Goal: Complete application form: Complete application form

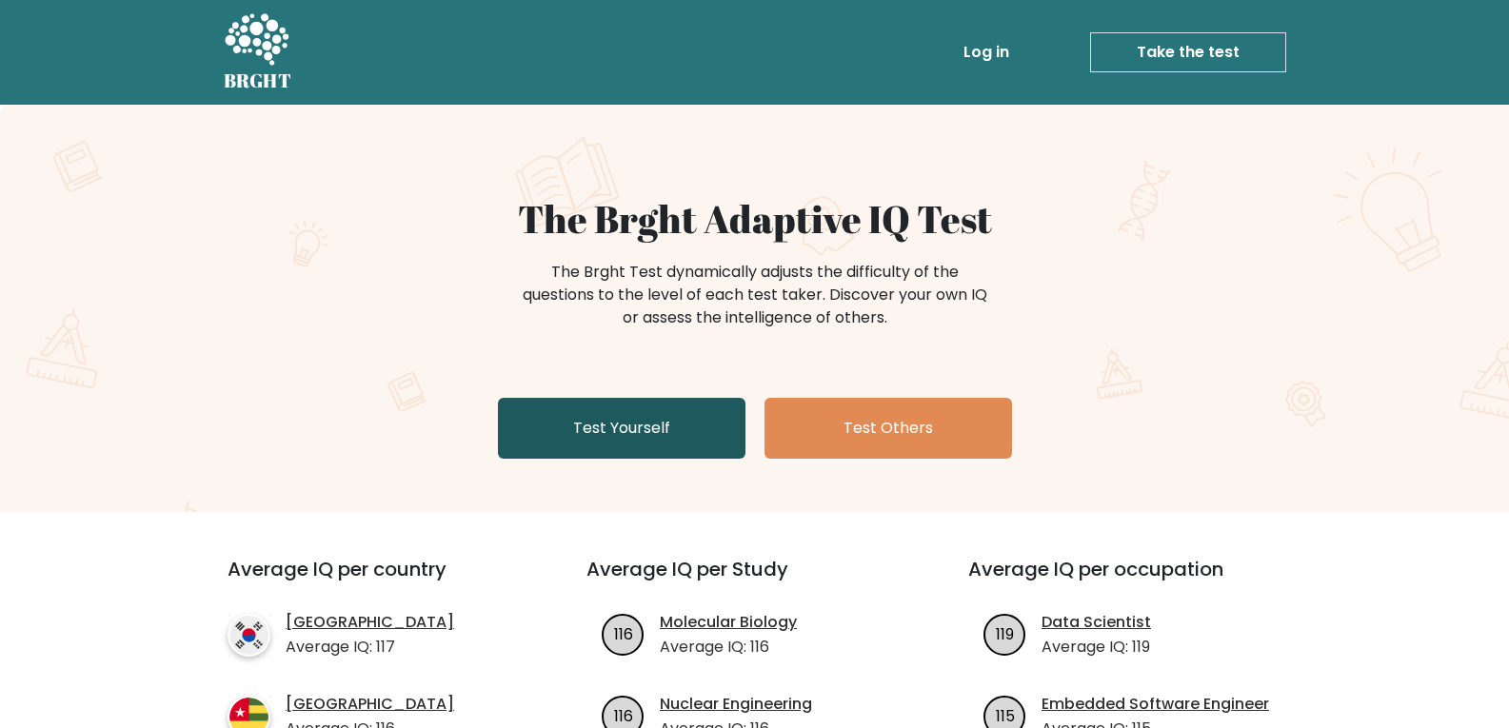
click at [619, 425] on link "Test Yourself" at bounding box center [622, 428] width 248 height 61
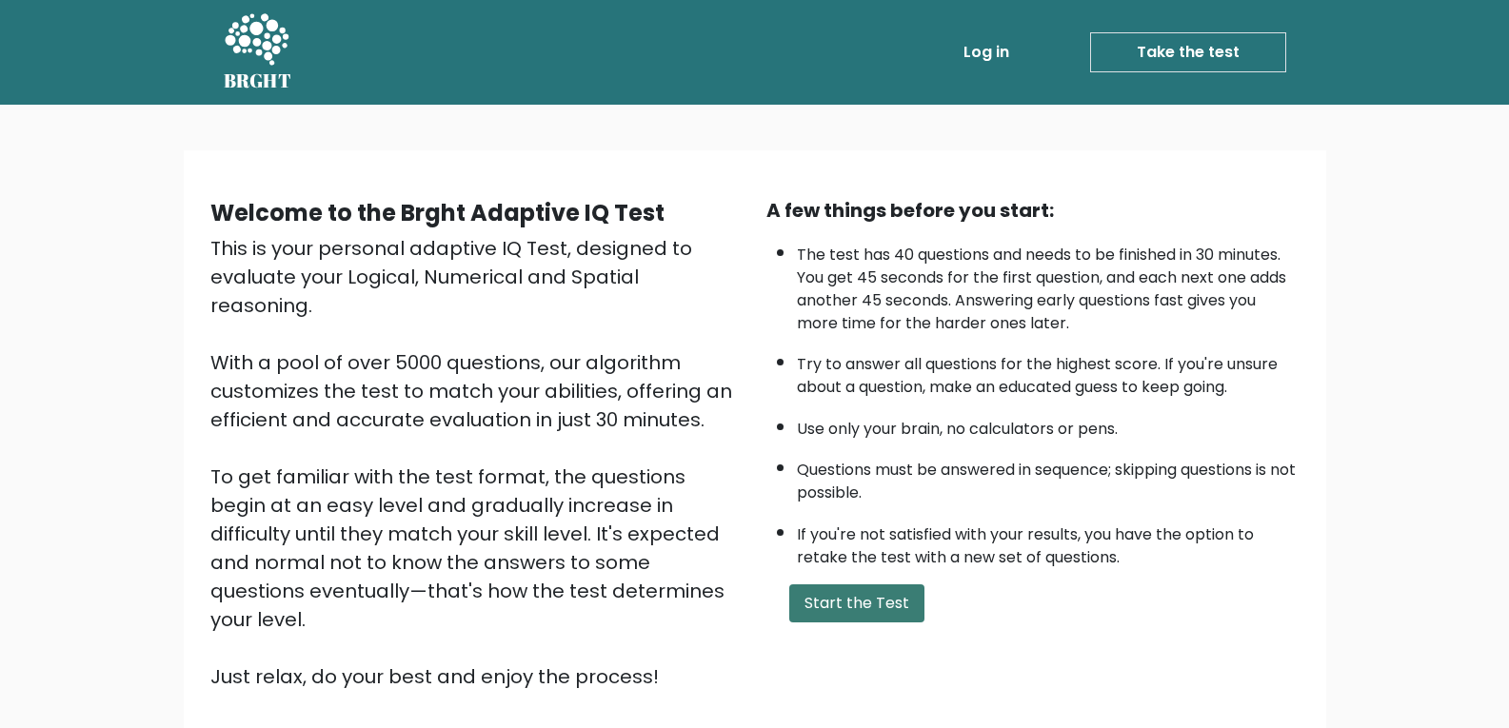
drag, startPoint x: 869, startPoint y: 594, endPoint x: 859, endPoint y: 585, distance: 13.5
click at [866, 594] on button "Start the Test" at bounding box center [856, 604] width 135 height 38
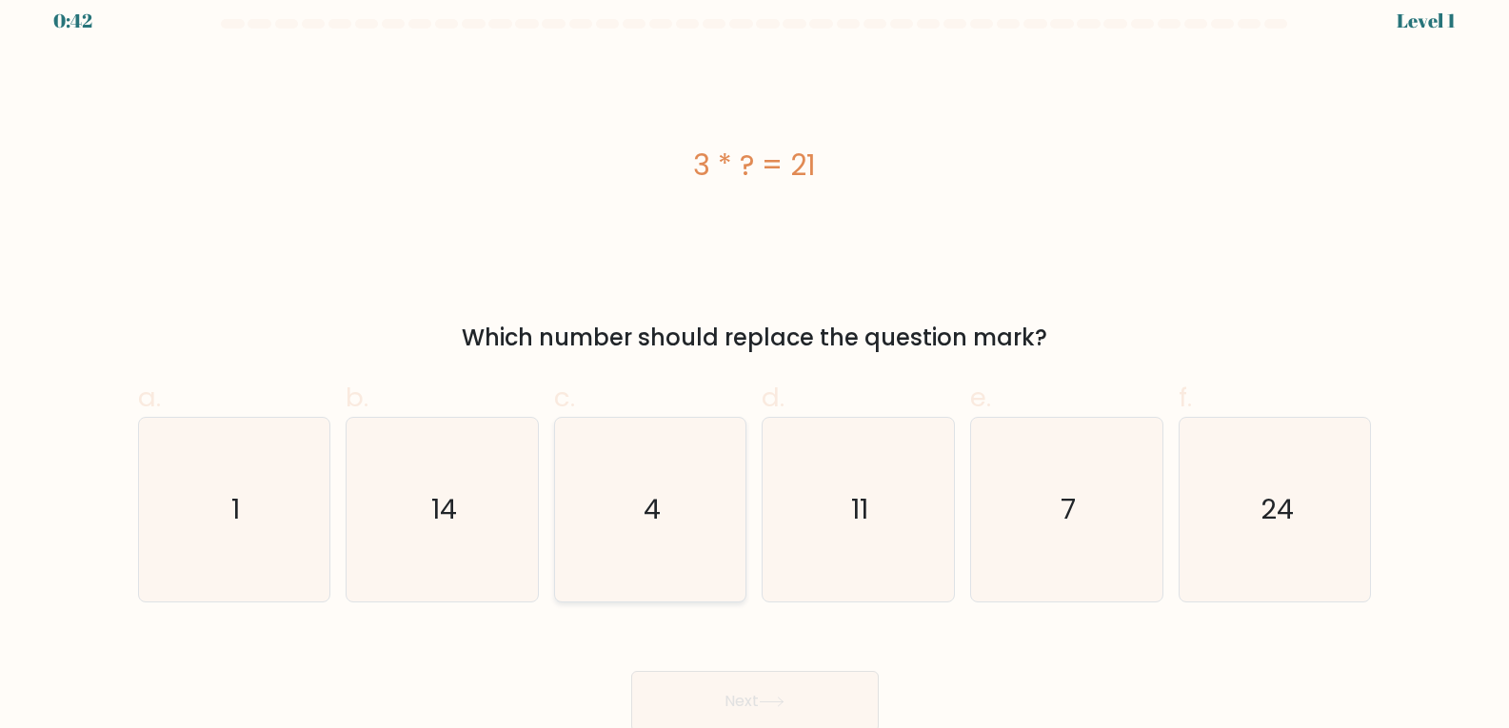
scroll to position [20, 0]
click at [1064, 515] on text "7" at bounding box center [1068, 505] width 15 height 38
click at [756, 357] on input "e. 7" at bounding box center [755, 351] width 1 height 12
radio input "true"
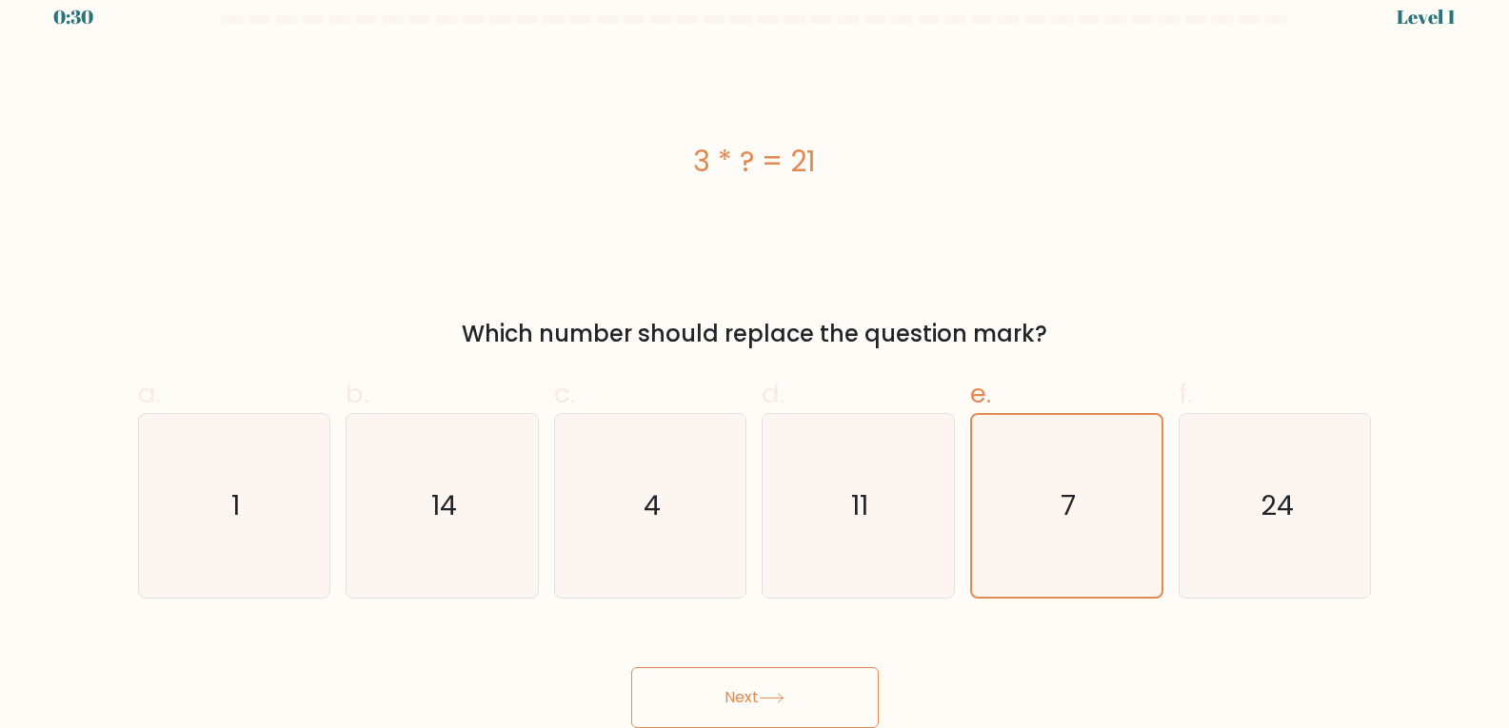
click at [837, 687] on button "Next" at bounding box center [755, 697] width 248 height 61
click at [741, 695] on button "Next" at bounding box center [755, 697] width 248 height 61
click at [797, 705] on button "Next" at bounding box center [755, 697] width 248 height 61
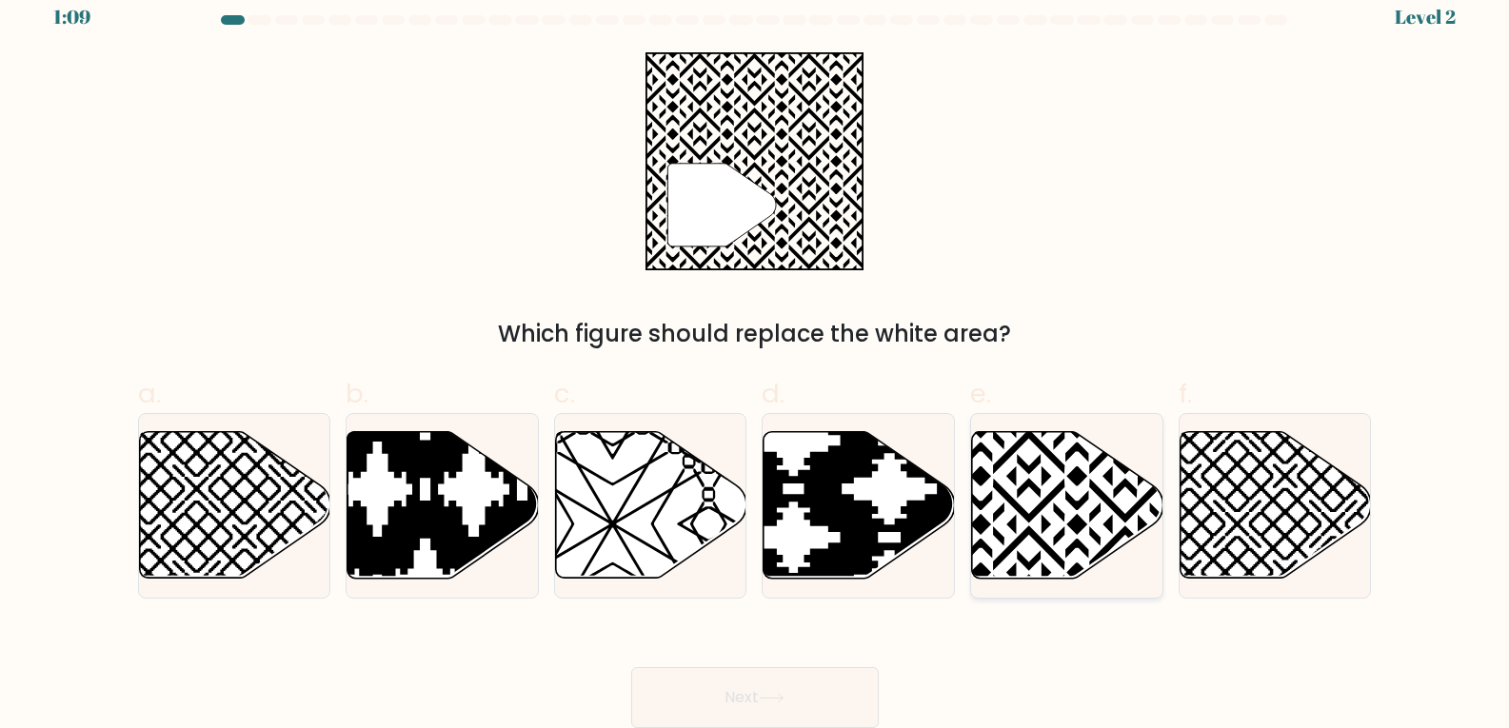
click at [1051, 499] on icon at bounding box center [1126, 428] width 386 height 386
click at [756, 357] on input "e." at bounding box center [755, 351] width 1 height 12
radio input "true"
click at [715, 713] on button "Next" at bounding box center [755, 697] width 248 height 61
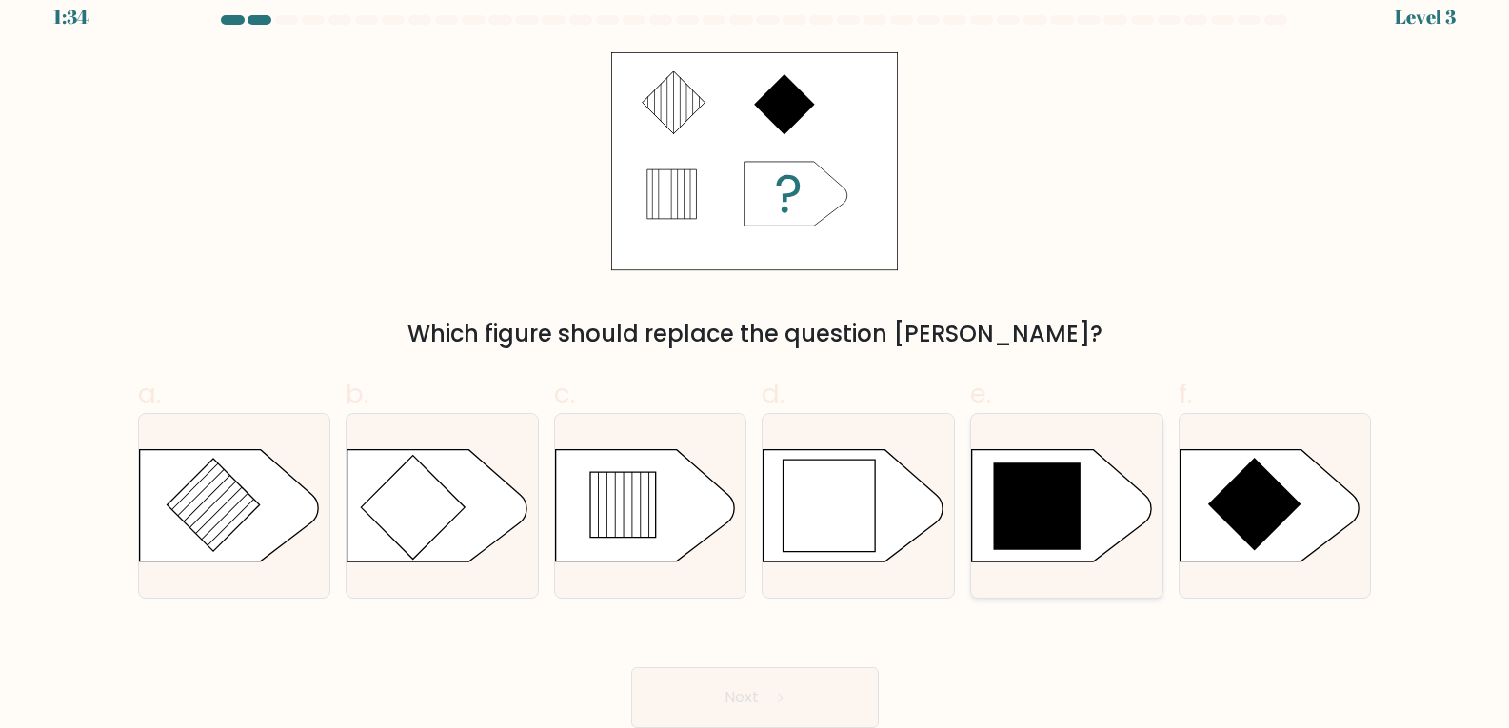
click at [1066, 528] on icon at bounding box center [1037, 506] width 87 height 87
click at [756, 357] on input "e." at bounding box center [755, 351] width 1 height 12
radio input "true"
click at [765, 700] on icon at bounding box center [772, 698] width 26 height 10
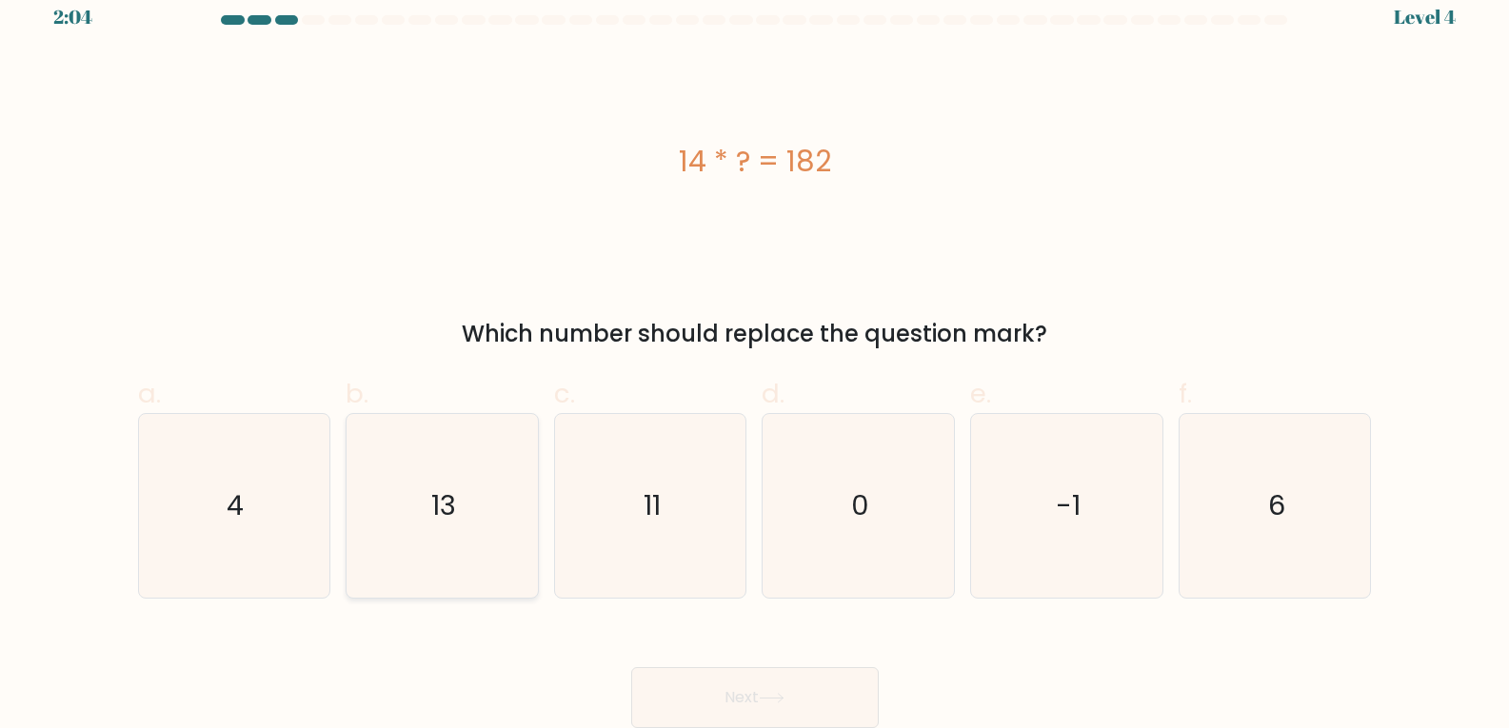
click at [461, 531] on icon "13" at bounding box center [442, 506] width 184 height 184
click at [755, 357] on input "b. 13" at bounding box center [755, 351] width 1 height 12
radio input "true"
click at [753, 701] on button "Next" at bounding box center [755, 697] width 248 height 61
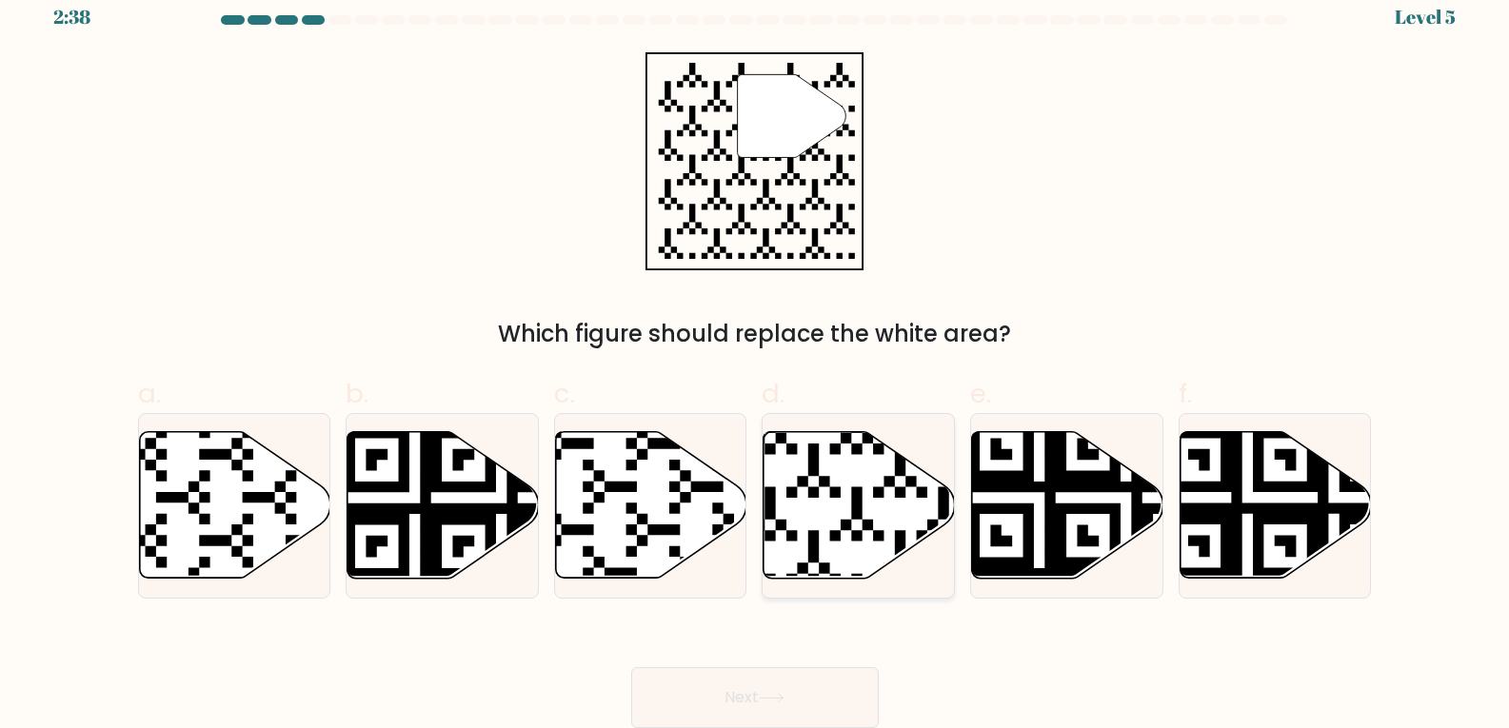
click at [830, 504] on icon at bounding box center [858, 505] width 191 height 147
click at [756, 357] on input "d." at bounding box center [755, 351] width 1 height 12
radio input "true"
click at [825, 503] on icon at bounding box center [858, 504] width 189 height 145
click at [756, 357] on input "d." at bounding box center [755, 351] width 1 height 12
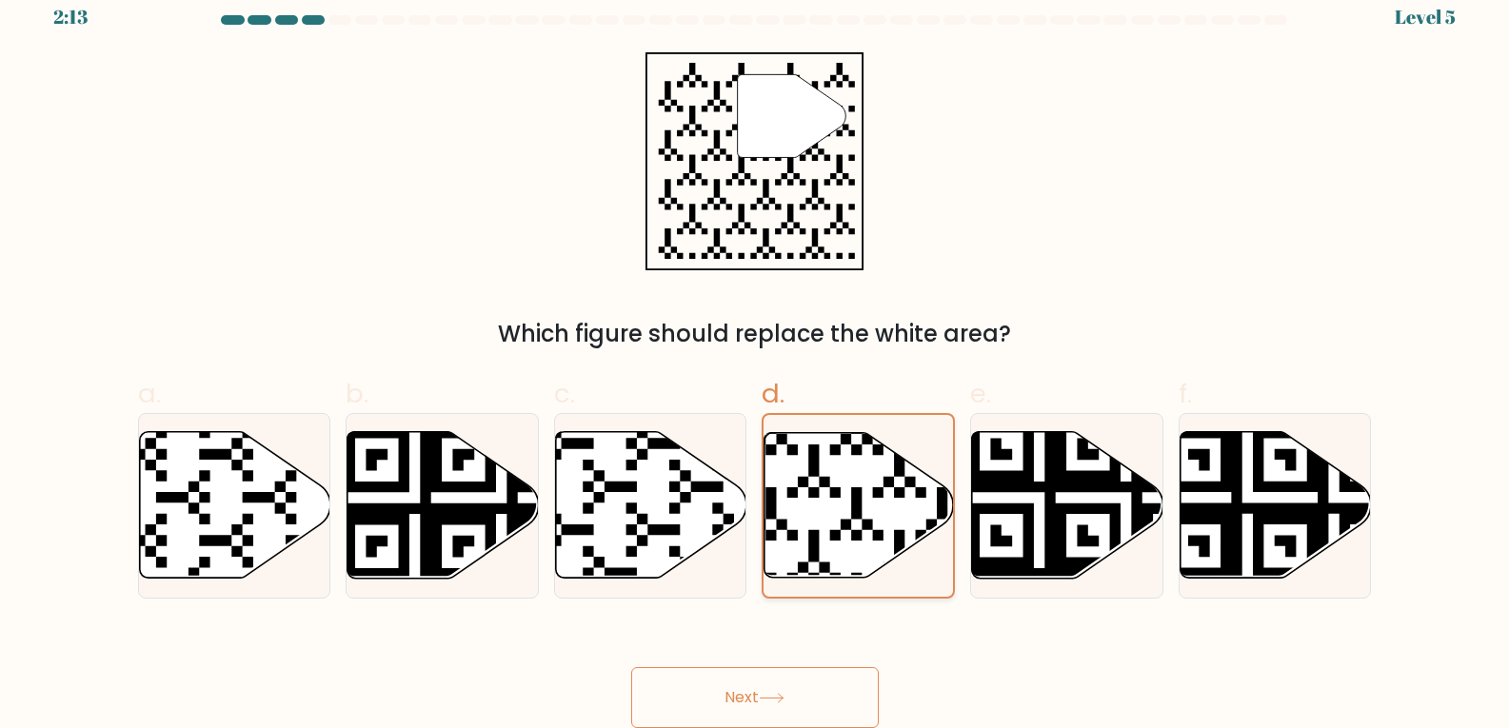
click at [829, 525] on icon at bounding box center [858, 504] width 189 height 145
click at [756, 357] on input "d." at bounding box center [755, 351] width 1 height 12
click at [823, 697] on button "Next" at bounding box center [755, 697] width 248 height 61
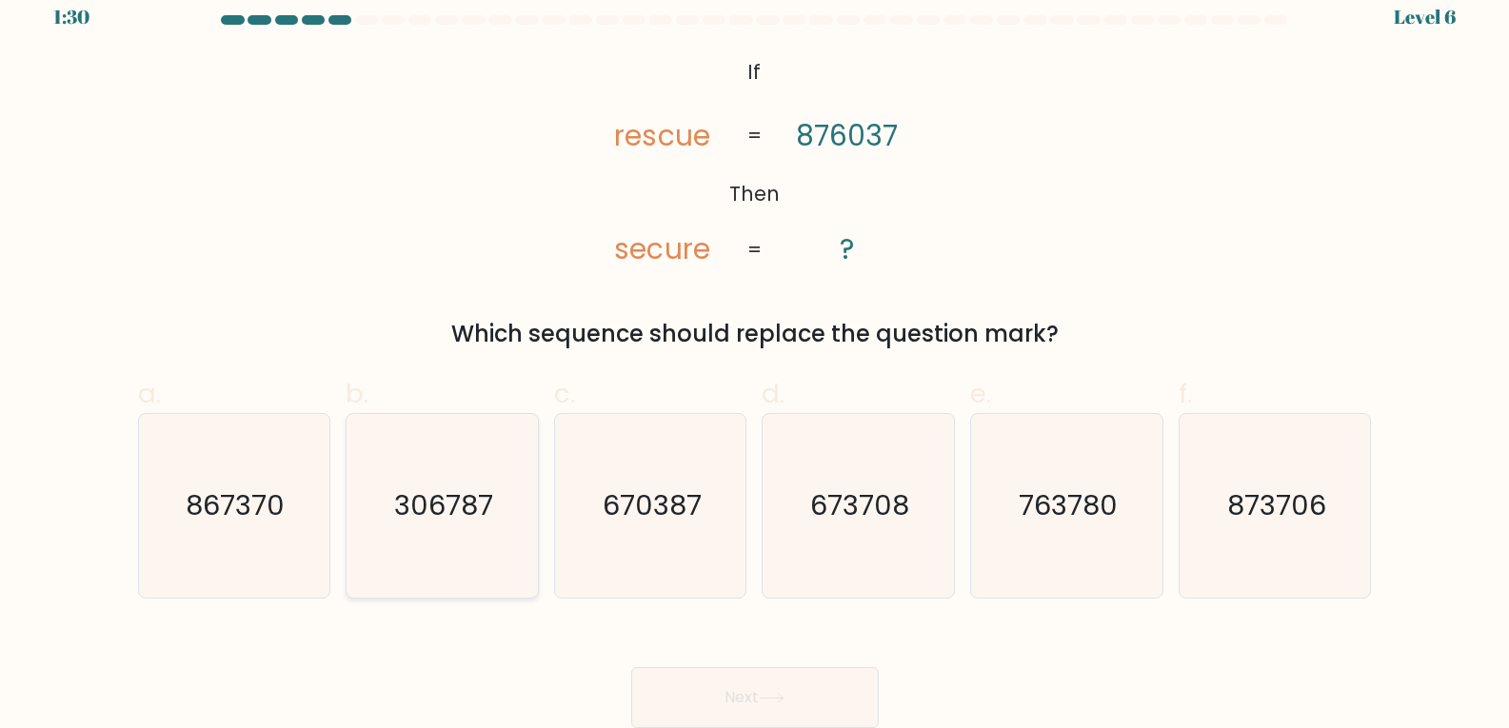
click at [398, 519] on text "306787" at bounding box center [443, 505] width 99 height 38
click at [755, 357] on input "b. 306787" at bounding box center [755, 351] width 1 height 12
radio input "true"
click at [737, 699] on button "Next" at bounding box center [755, 697] width 248 height 61
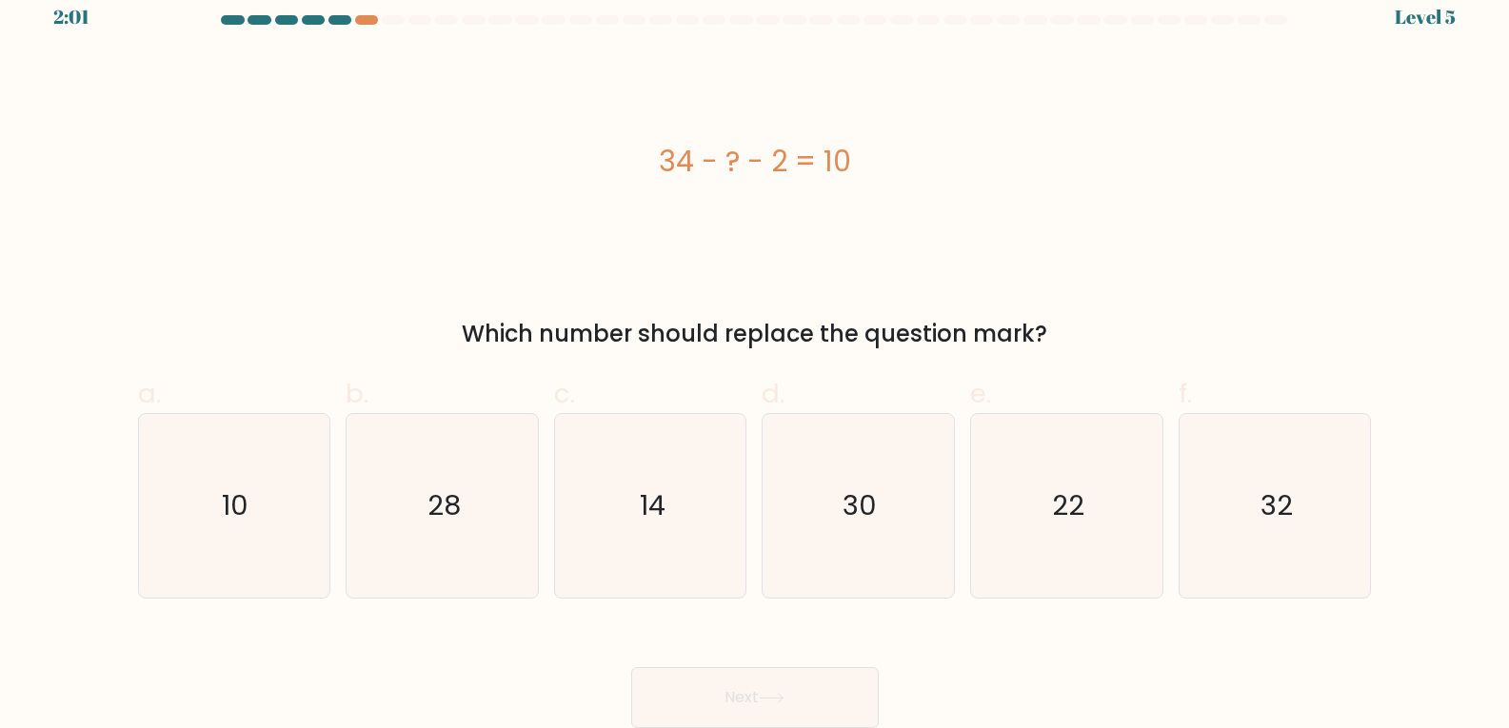
click at [332, 22] on div at bounding box center [339, 20] width 23 height 10
click at [640, 513] on text "14" at bounding box center [653, 505] width 26 height 38
click at [755, 357] on input "c. 14" at bounding box center [755, 351] width 1 height 12
radio input "true"
click at [728, 695] on button "Next" at bounding box center [755, 697] width 248 height 61
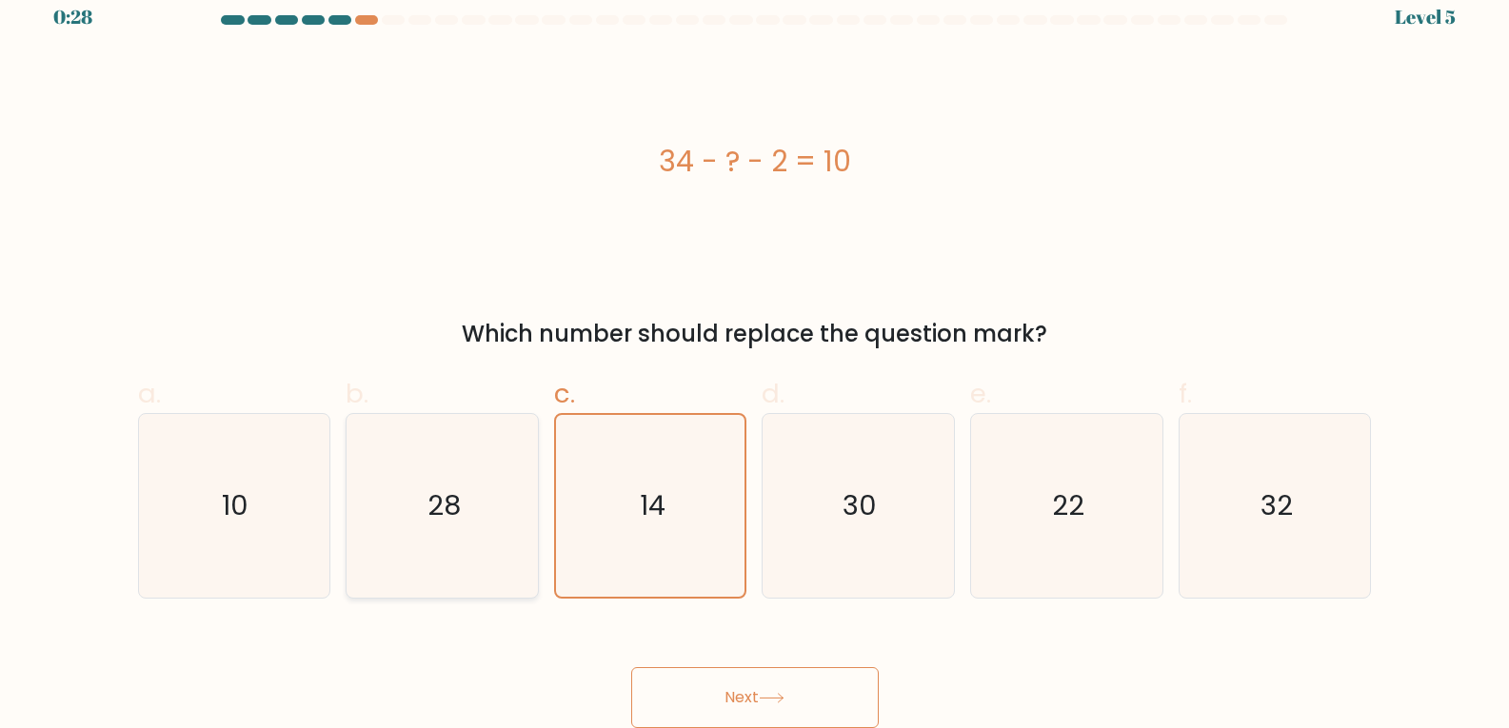
click at [407, 504] on icon "28" at bounding box center [442, 506] width 184 height 184
click at [755, 357] on input "b. 28" at bounding box center [755, 351] width 1 height 12
radio input "true"
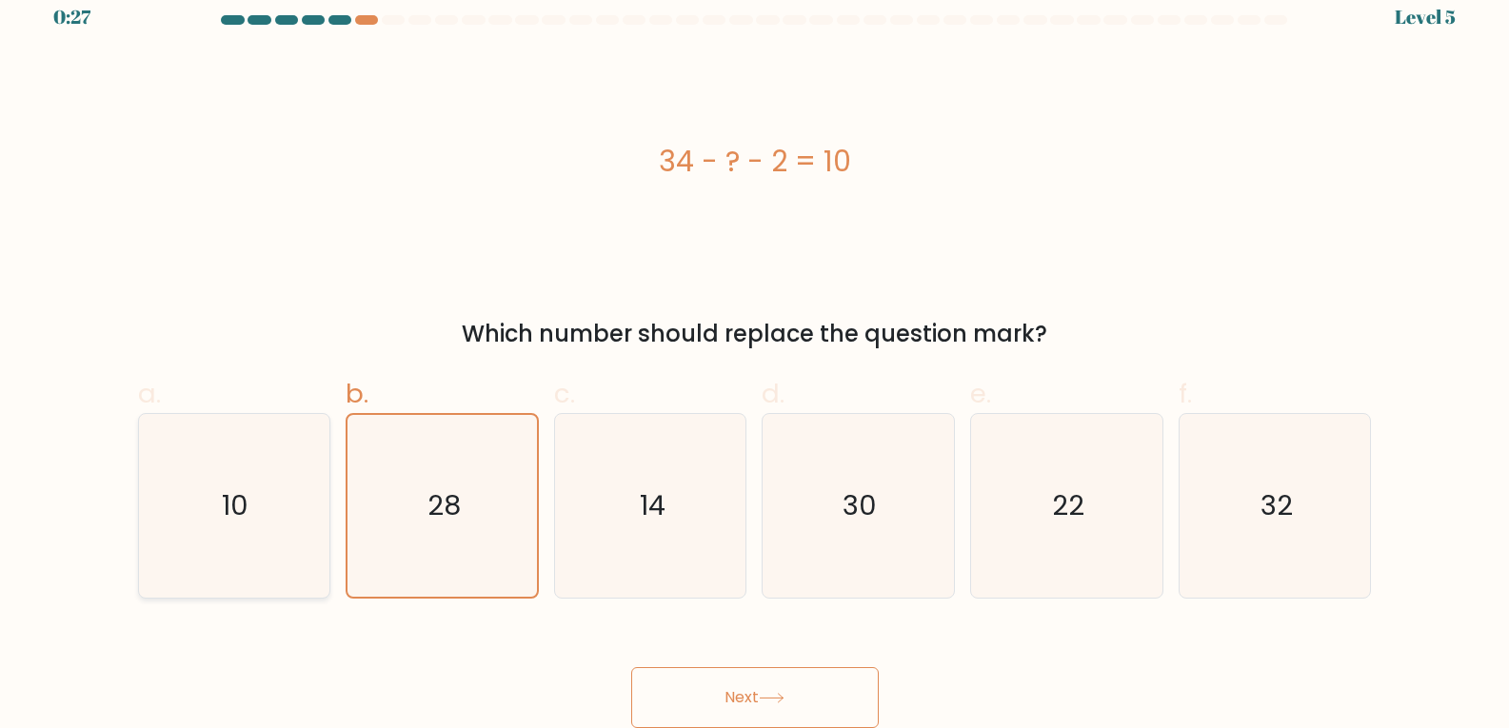
click at [268, 515] on icon "10" at bounding box center [234, 506] width 184 height 184
click at [755, 357] on input "a. 10" at bounding box center [755, 351] width 1 height 12
radio input "true"
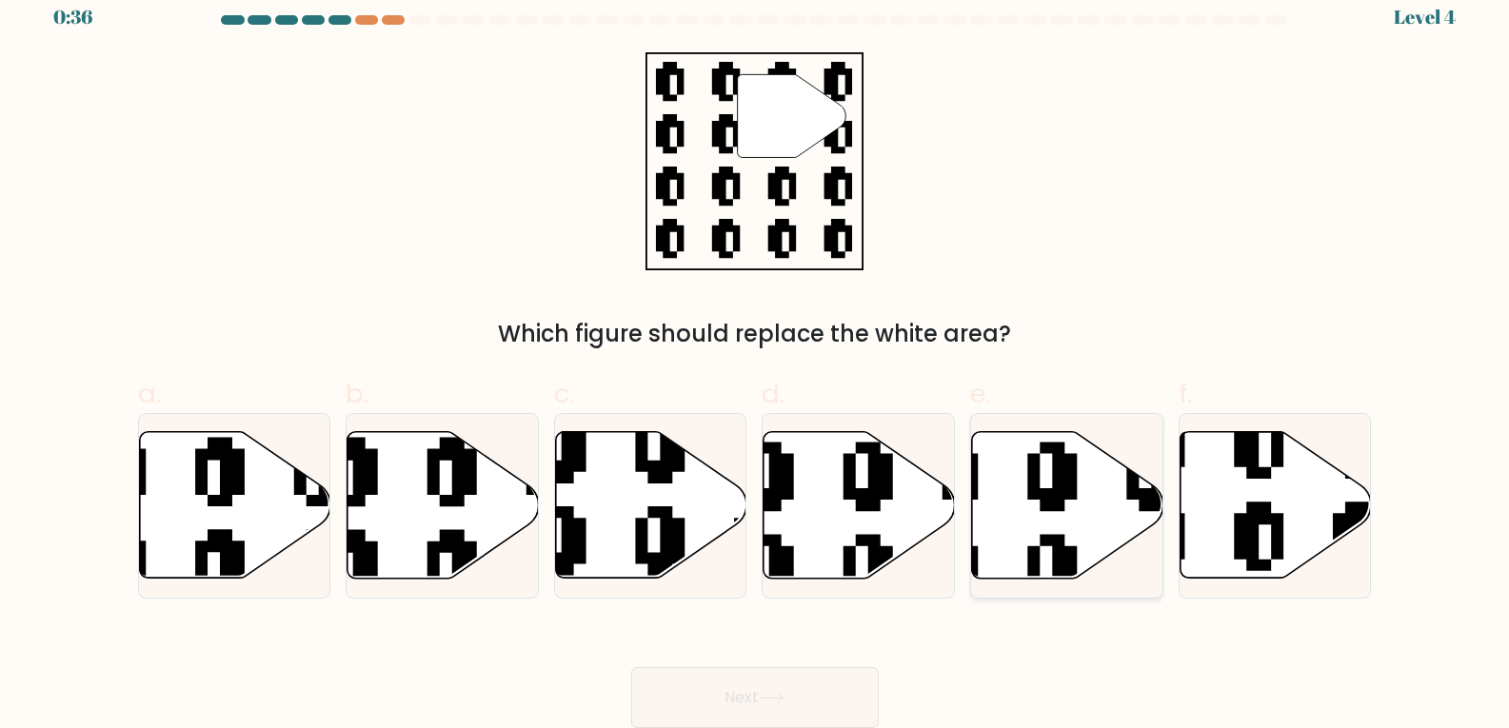
click at [1039, 485] on icon at bounding box center [1002, 430] width 347 height 347
click at [756, 357] on input "e." at bounding box center [755, 351] width 1 height 12
radio input "true"
click at [743, 701] on button "Next" at bounding box center [755, 697] width 248 height 61
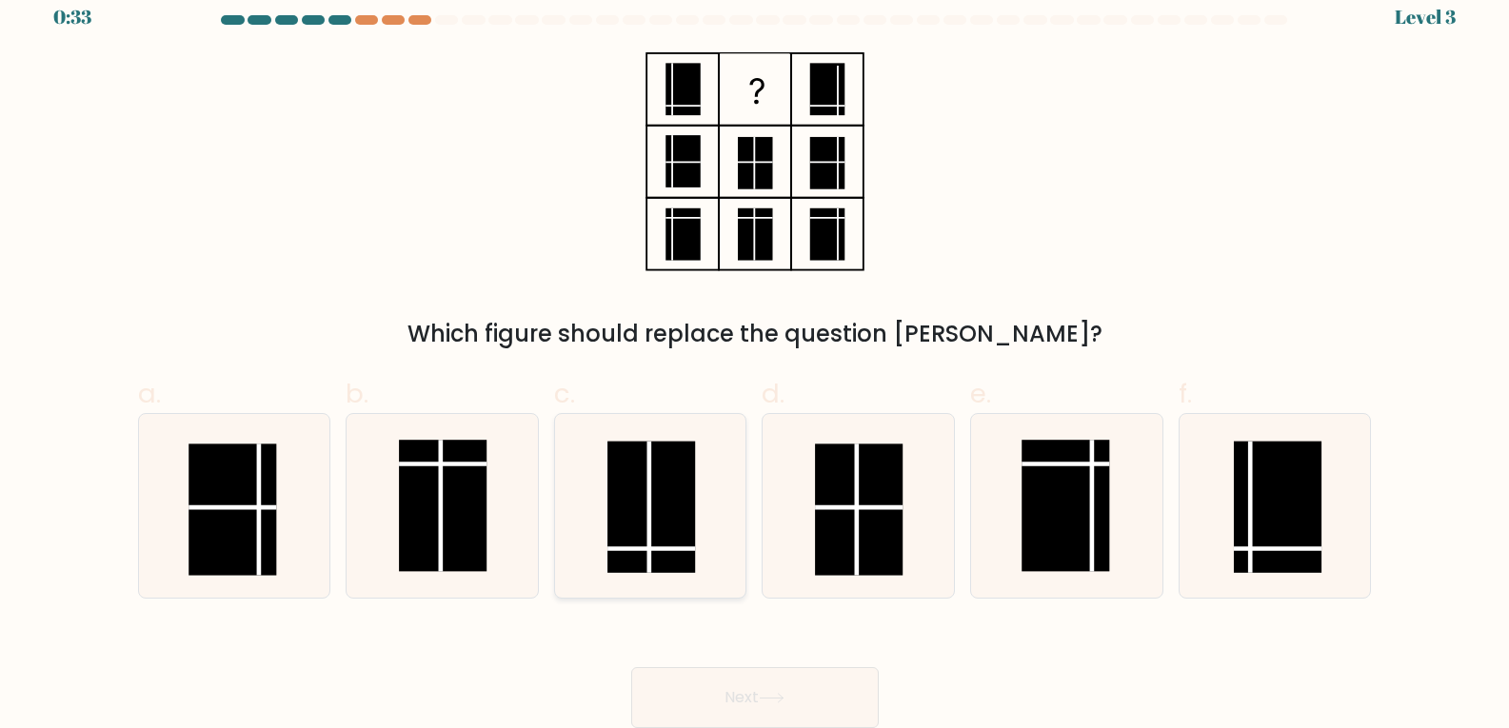
click at [634, 486] on rect at bounding box center [651, 506] width 88 height 131
click at [755, 357] on input "c." at bounding box center [755, 351] width 1 height 12
radio input "true"
click at [736, 698] on button "Next" at bounding box center [755, 697] width 248 height 61
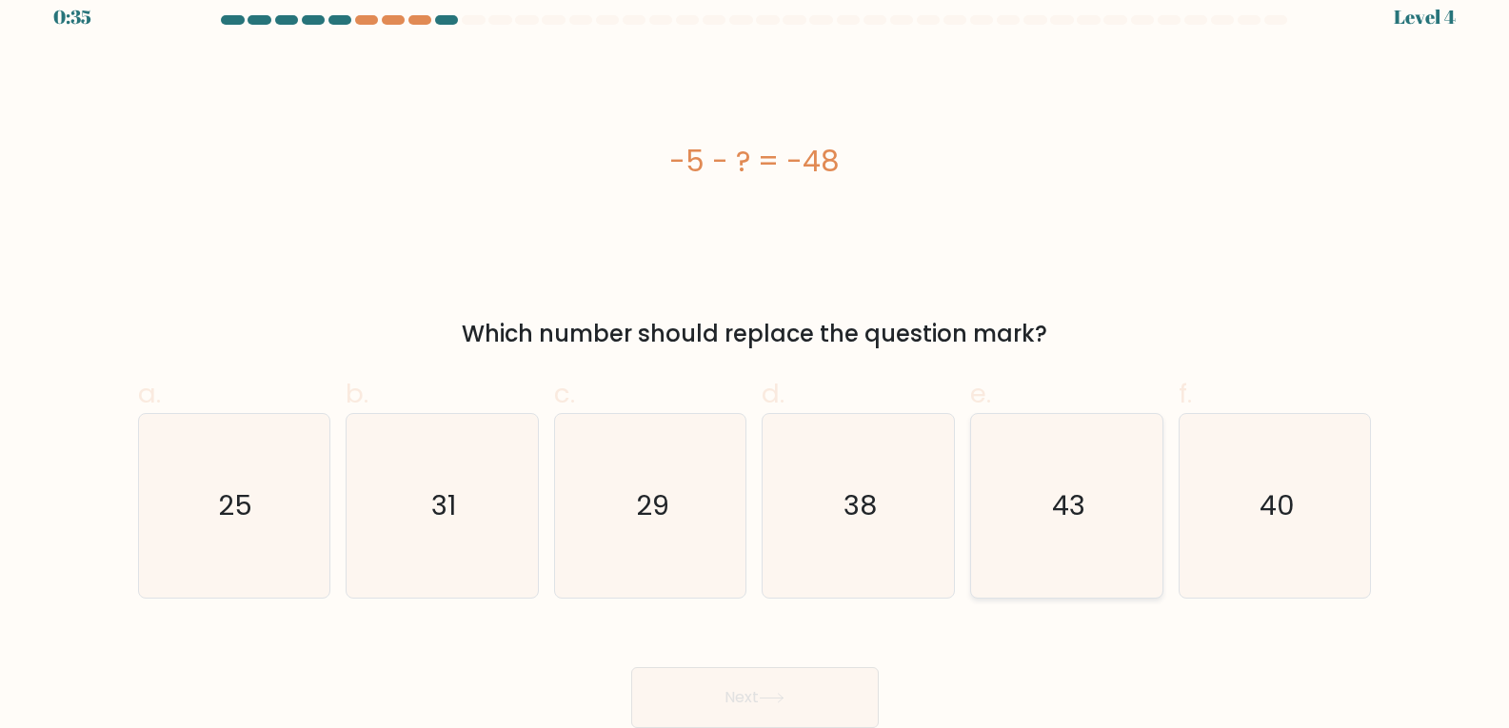
click at [1120, 520] on icon "43" at bounding box center [1067, 506] width 184 height 184
click at [756, 357] on input "e. 43" at bounding box center [755, 351] width 1 height 12
radio input "true"
click at [722, 691] on button "Next" at bounding box center [755, 697] width 248 height 61
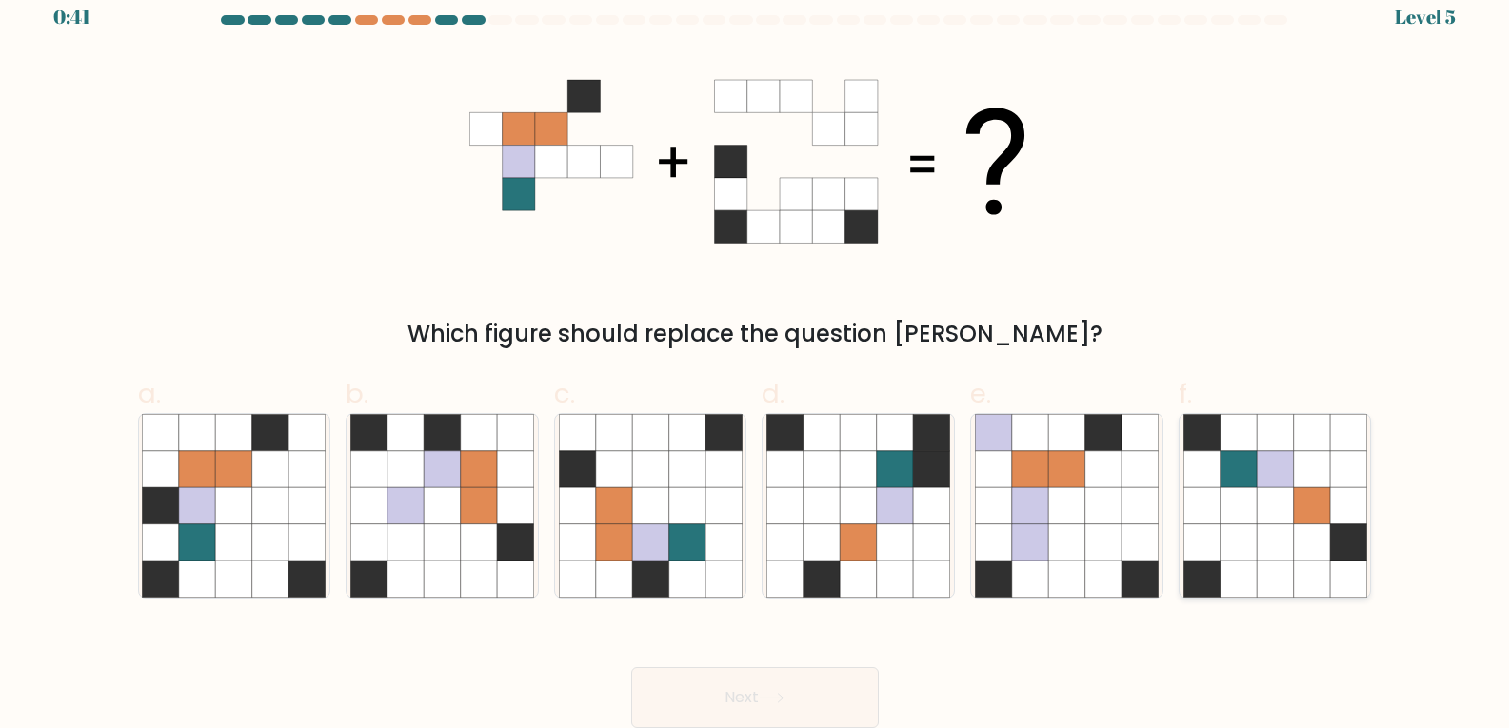
click at [1321, 499] on icon at bounding box center [1311, 505] width 36 height 36
click at [756, 357] on input "f." at bounding box center [755, 351] width 1 height 12
radio input "true"
click at [1318, 499] on icon at bounding box center [1311, 505] width 36 height 36
click at [756, 357] on input "f." at bounding box center [755, 351] width 1 height 12
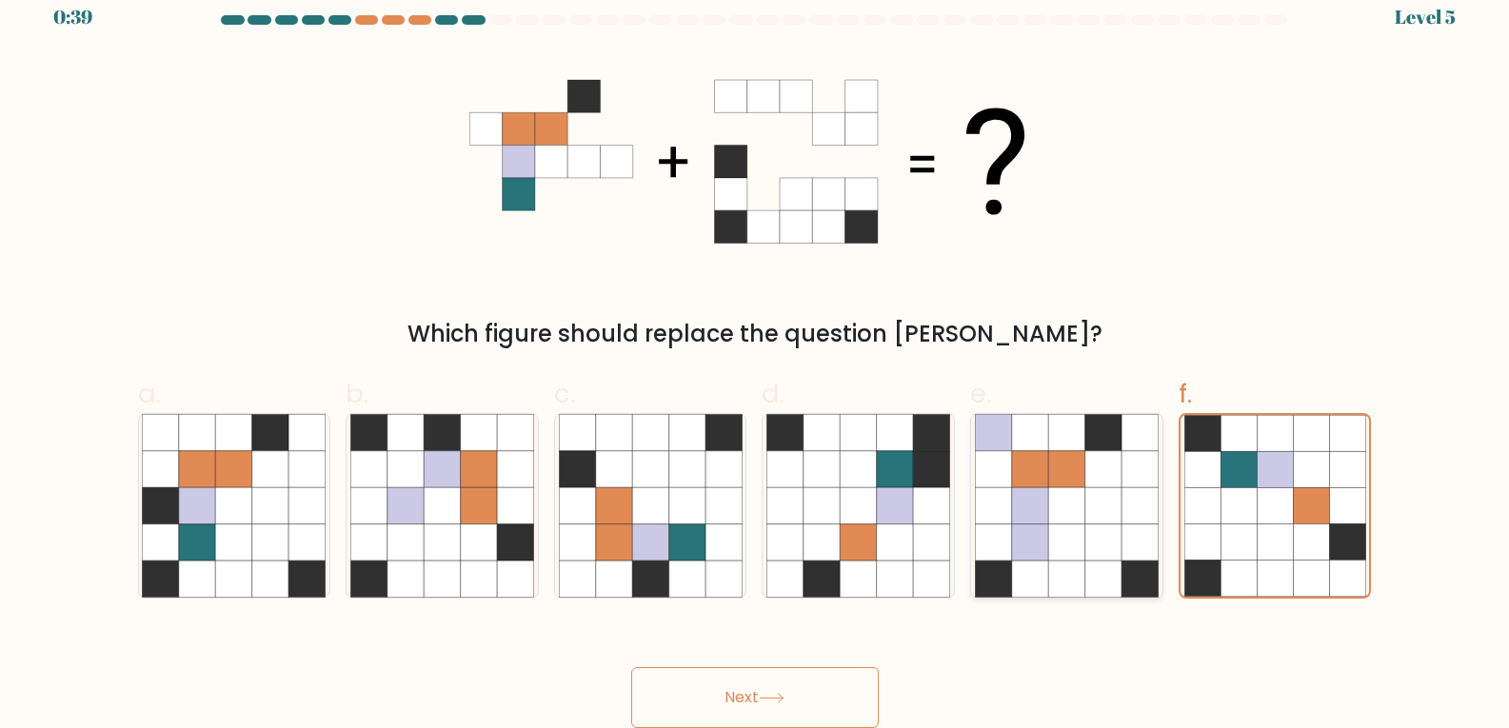
click at [1008, 509] on icon at bounding box center [993, 505] width 36 height 36
click at [756, 357] on input "e." at bounding box center [755, 351] width 1 height 12
radio input "true"
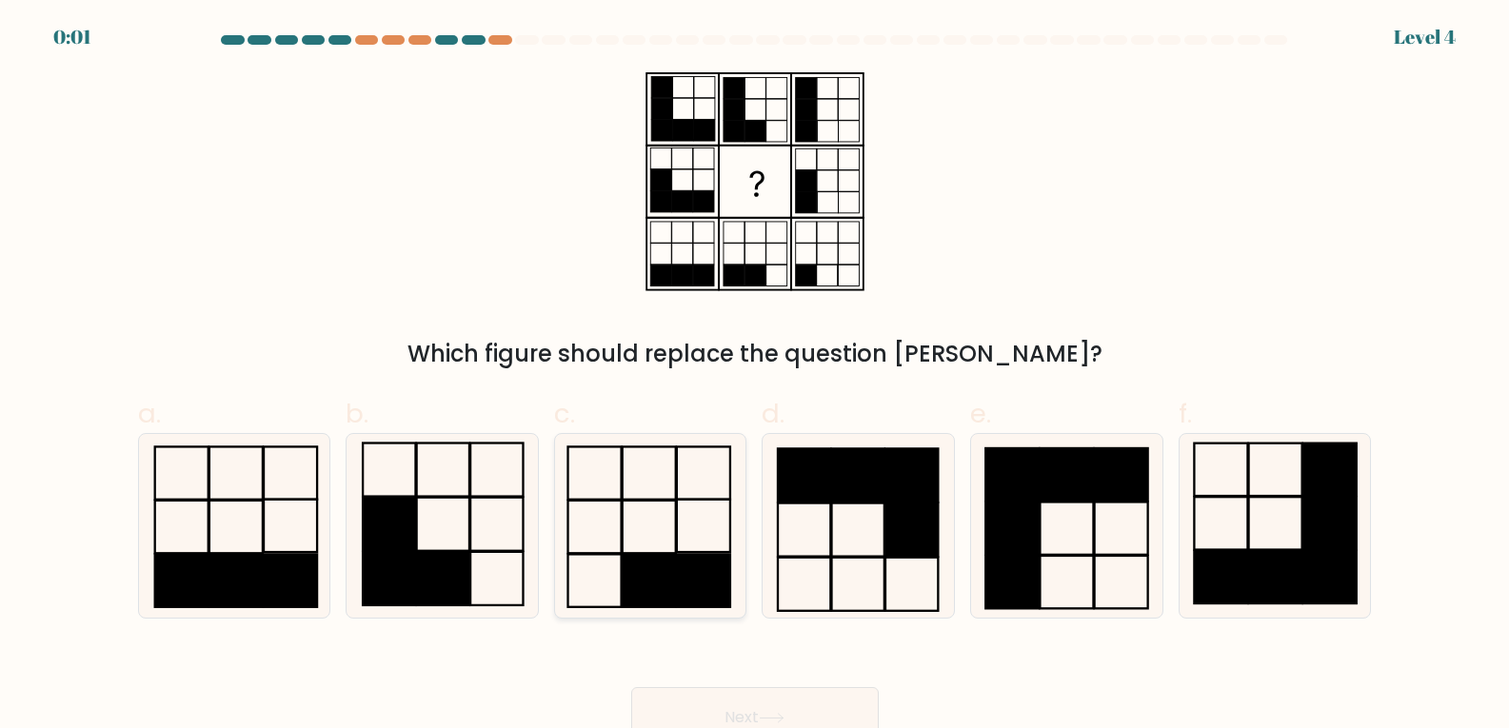
click at [689, 586] on rect at bounding box center [702, 580] width 53 height 52
click at [755, 377] on input "c." at bounding box center [755, 371] width 1 height 12
radio input "true"
click at [733, 701] on button "Next" at bounding box center [755, 717] width 248 height 61
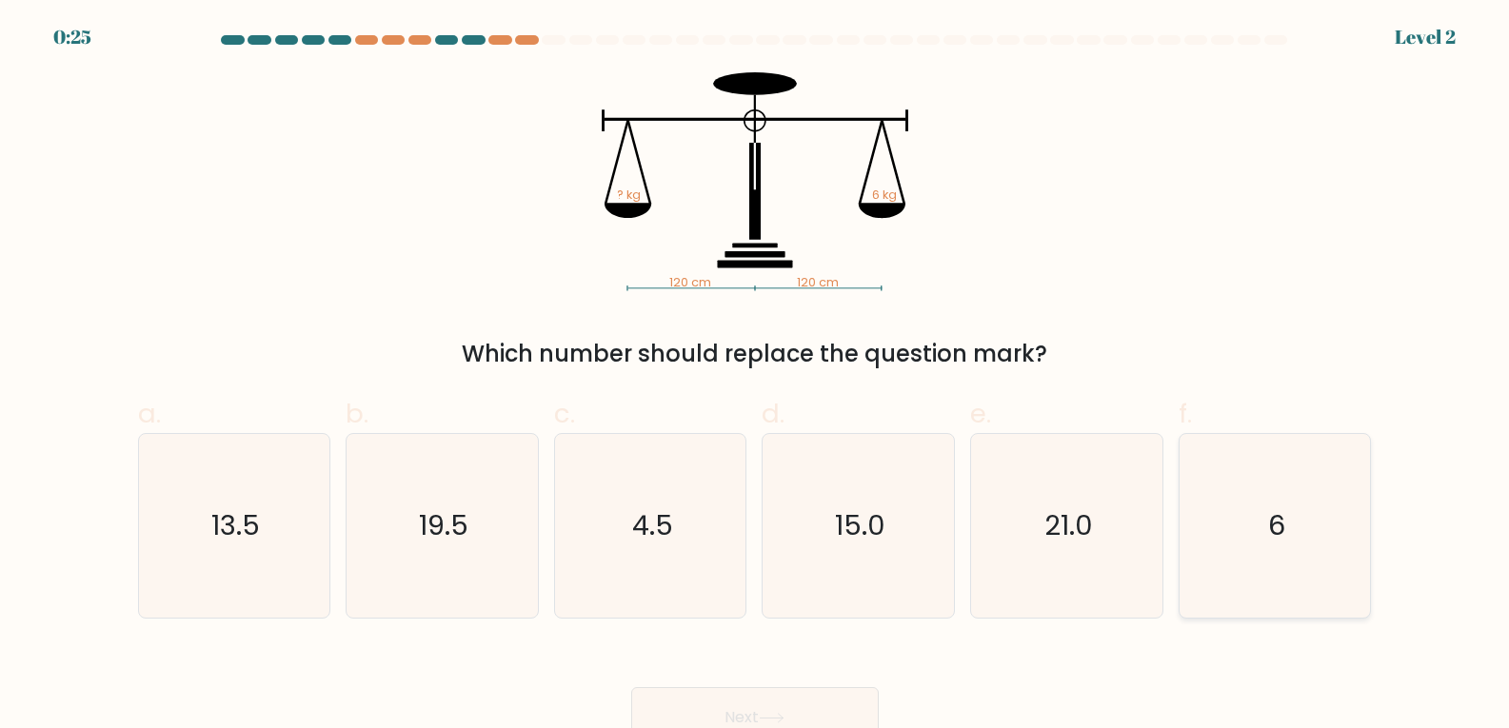
drag, startPoint x: 1300, startPoint y: 502, endPoint x: 1279, endPoint y: 526, distance: 33.0
click at [1297, 506] on icon "6" at bounding box center [1275, 526] width 184 height 184
click at [756, 377] on input "f. 6" at bounding box center [755, 371] width 1 height 12
radio input "true"
click at [751, 712] on button "Next" at bounding box center [755, 717] width 248 height 61
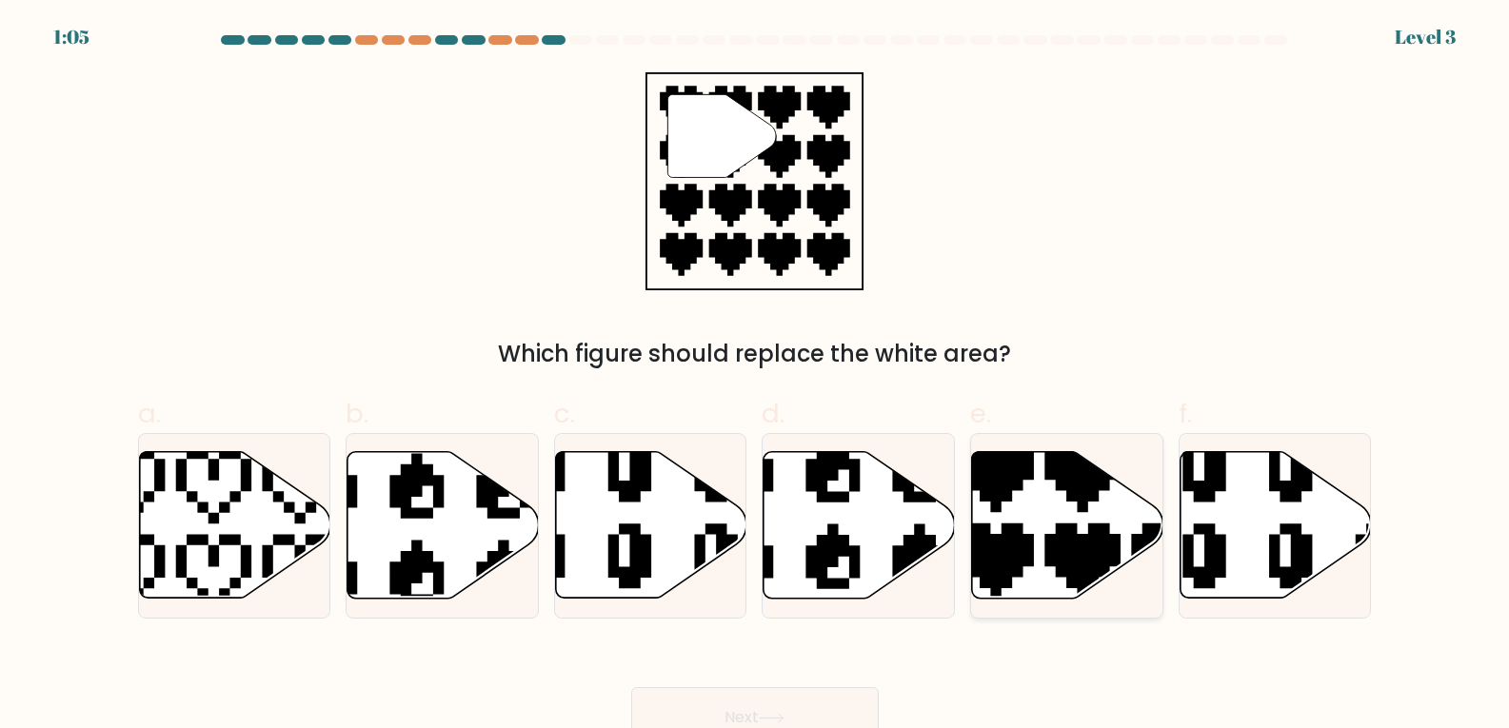
click at [1080, 545] on icon at bounding box center [1126, 604] width 336 height 336
click at [756, 377] on input "e." at bounding box center [755, 371] width 1 height 12
radio input "true"
click at [816, 721] on button "Next" at bounding box center [755, 717] width 248 height 61
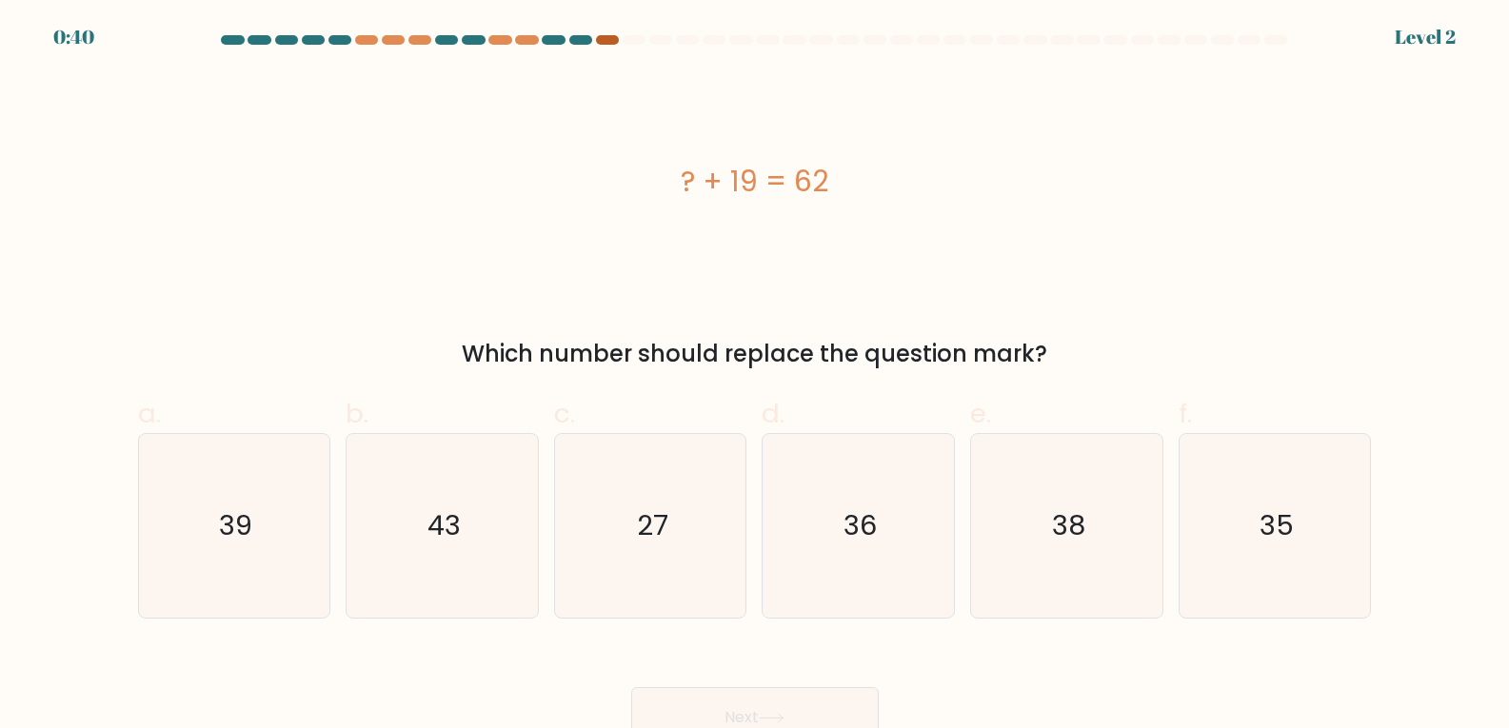
click at [599, 40] on div at bounding box center [607, 40] width 23 height 10
click at [600, 42] on div at bounding box center [607, 40] width 23 height 10
click at [219, 550] on icon "39" at bounding box center [234, 526] width 184 height 184
click at [755, 377] on input "a. 39" at bounding box center [755, 371] width 1 height 12
radio input "true"
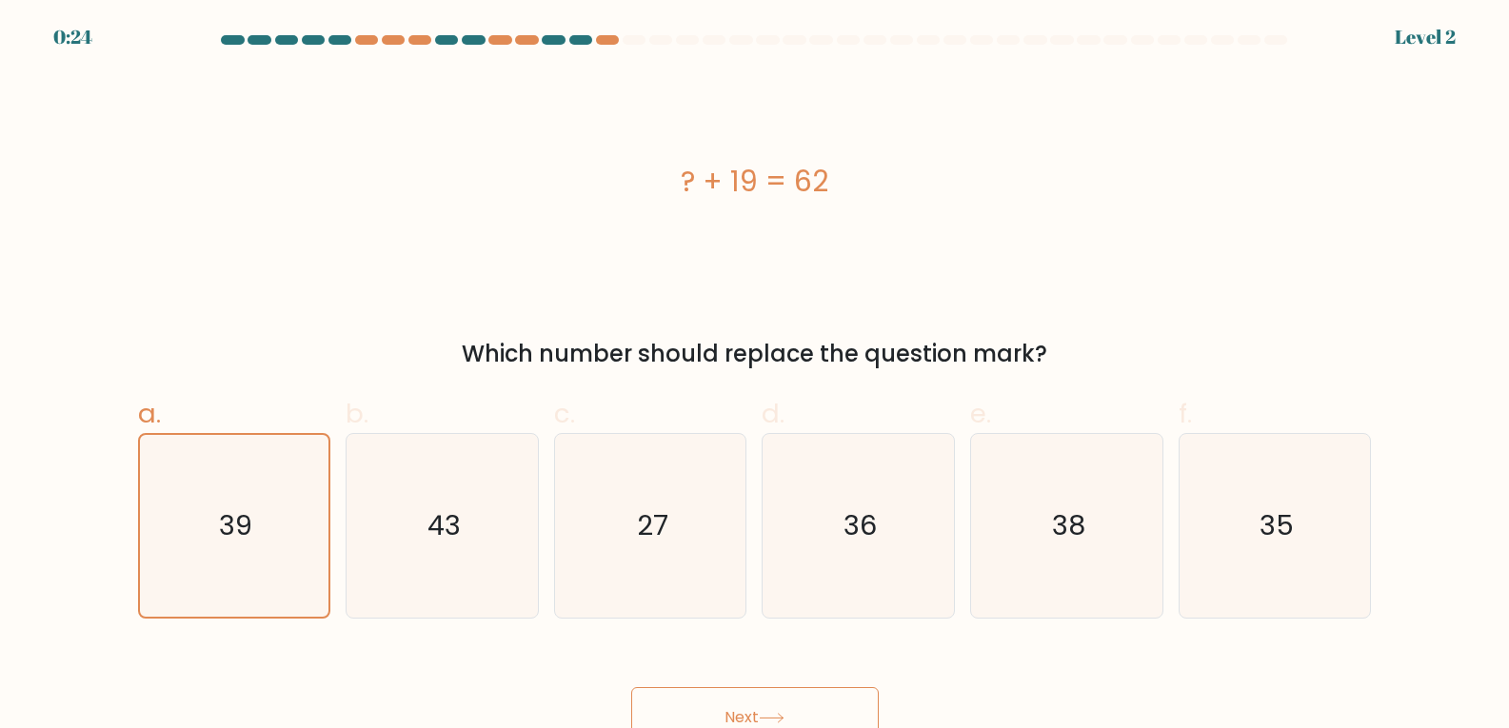
click at [733, 704] on button "Next" at bounding box center [755, 717] width 248 height 61
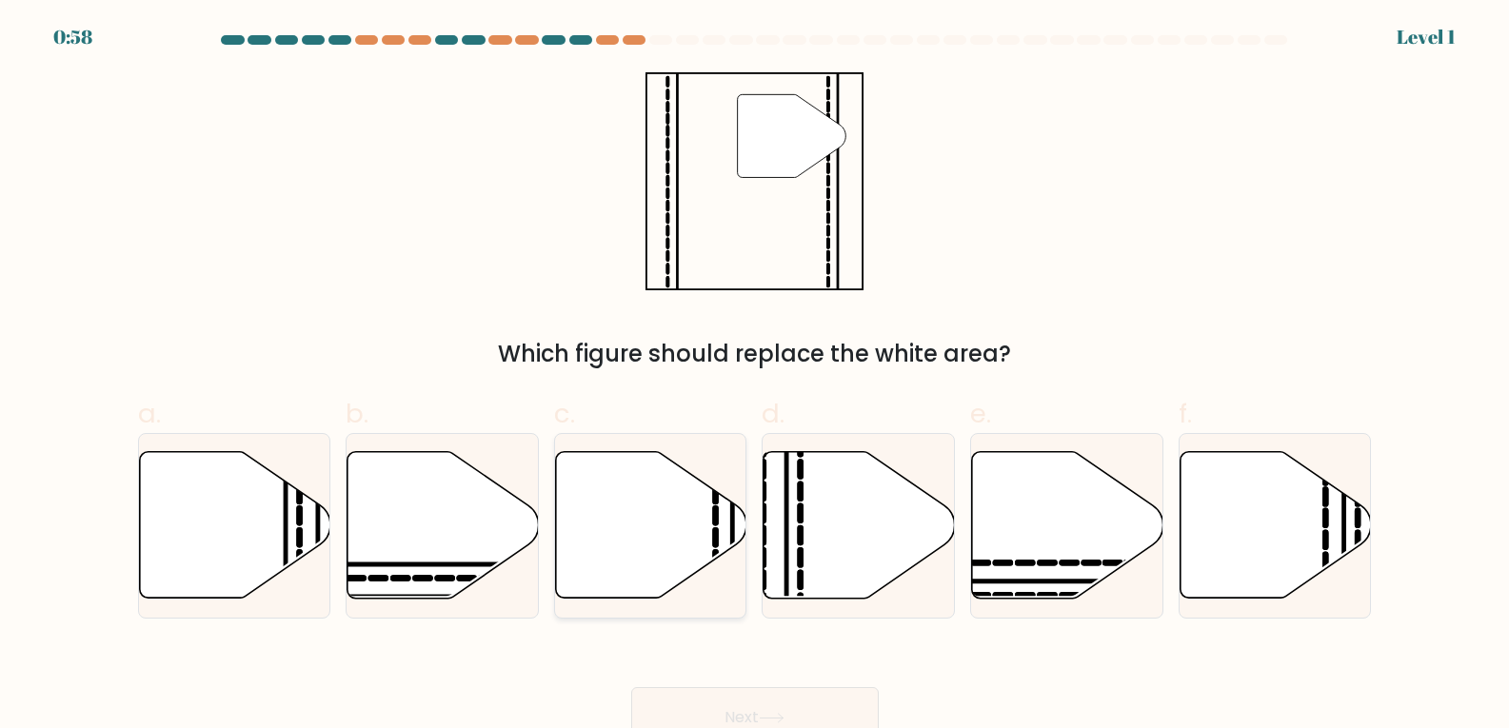
drag, startPoint x: 685, startPoint y: 525, endPoint x: 723, endPoint y: 552, distance: 46.3
click at [685, 525] on icon at bounding box center [651, 525] width 191 height 147
click at [755, 377] on input "c." at bounding box center [755, 371] width 1 height 12
radio input "true"
click at [727, 712] on button "Next" at bounding box center [755, 717] width 248 height 61
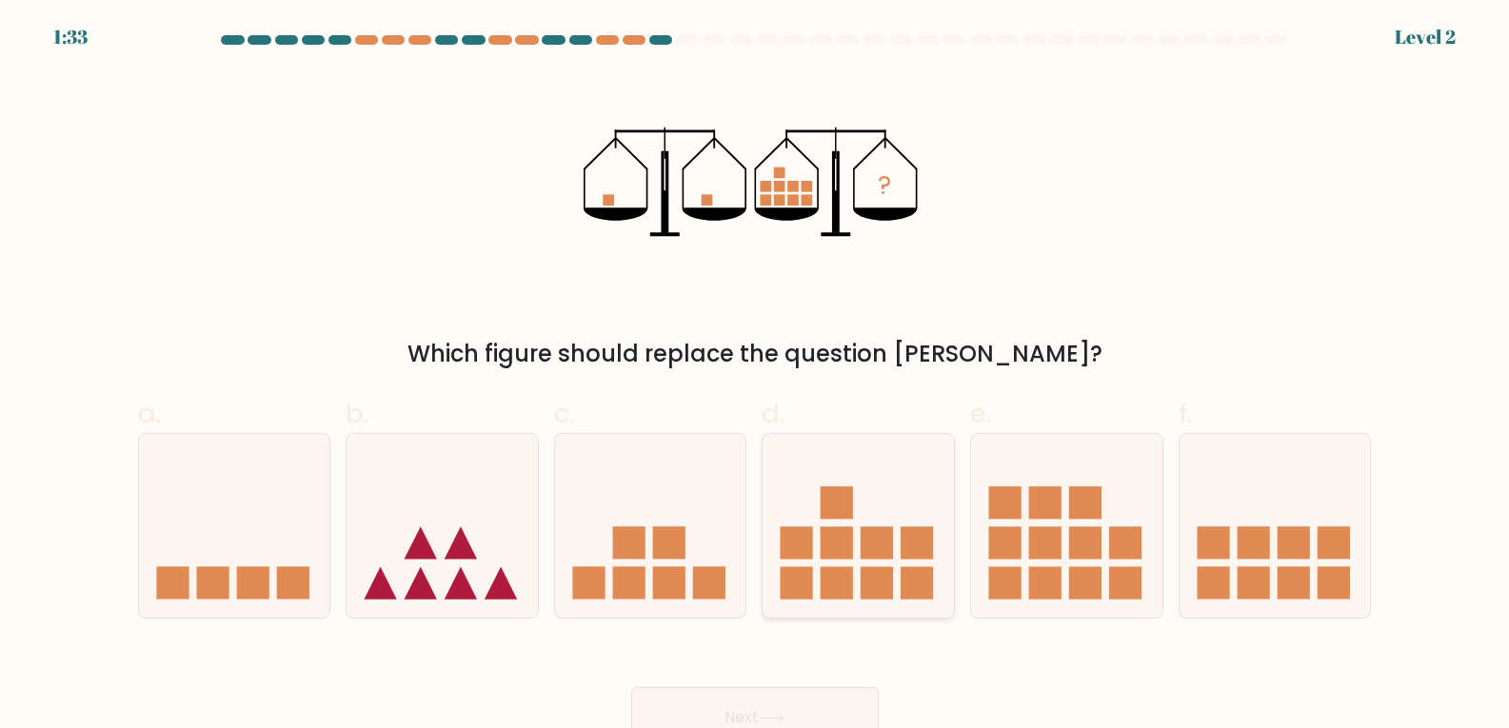
click at [815, 553] on icon at bounding box center [858, 525] width 191 height 158
click at [756, 377] on input "d." at bounding box center [755, 371] width 1 height 12
radio input "true"
click at [746, 706] on button "Next" at bounding box center [755, 717] width 248 height 61
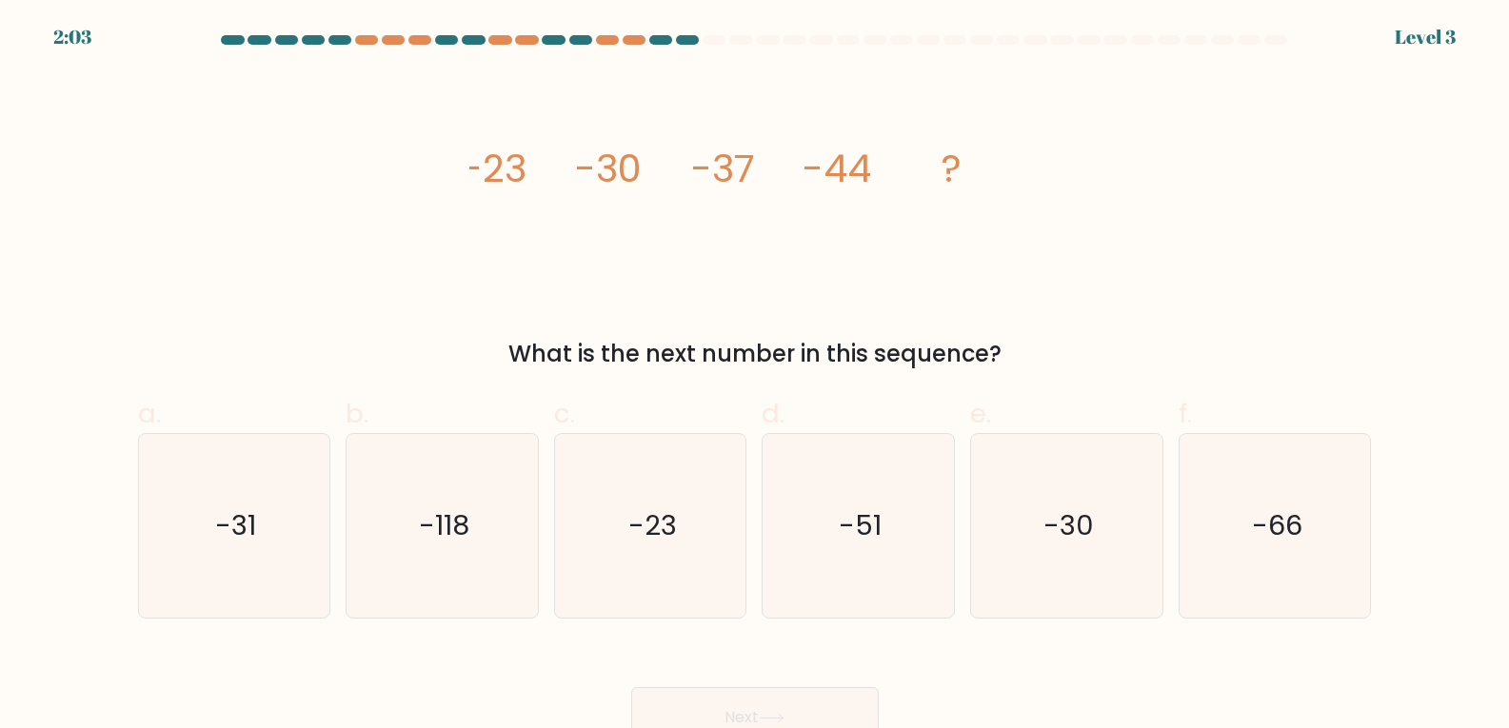
drag, startPoint x: 860, startPoint y: 537, endPoint x: 793, endPoint y: 630, distance: 114.6
click at [841, 558] on icon "-51" at bounding box center [858, 526] width 184 height 184
click at [744, 705] on button "Next" at bounding box center [755, 717] width 248 height 61
click at [912, 511] on icon "-51" at bounding box center [858, 526] width 184 height 184
click at [756, 377] on input "d. -51" at bounding box center [755, 371] width 1 height 12
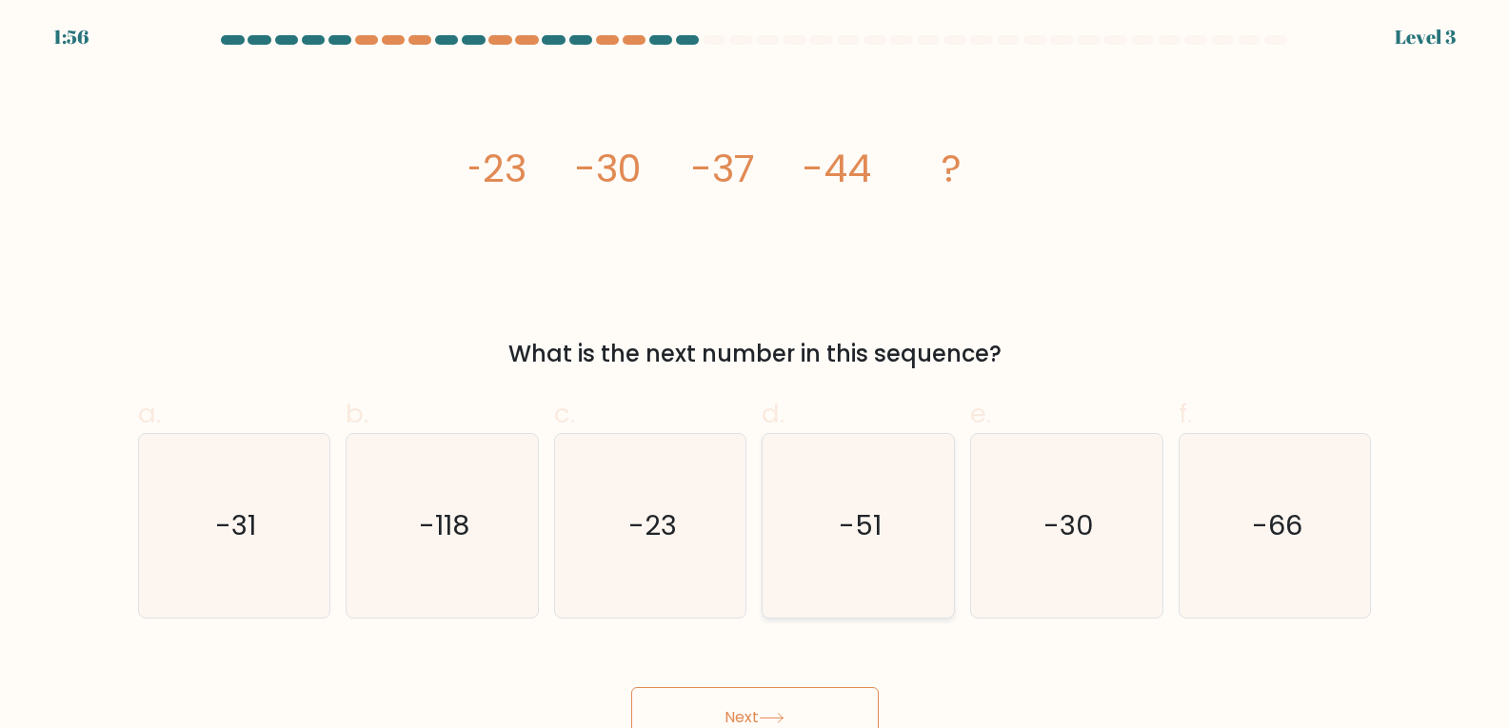
radio input "true"
click at [751, 709] on button "Next" at bounding box center [755, 717] width 248 height 61
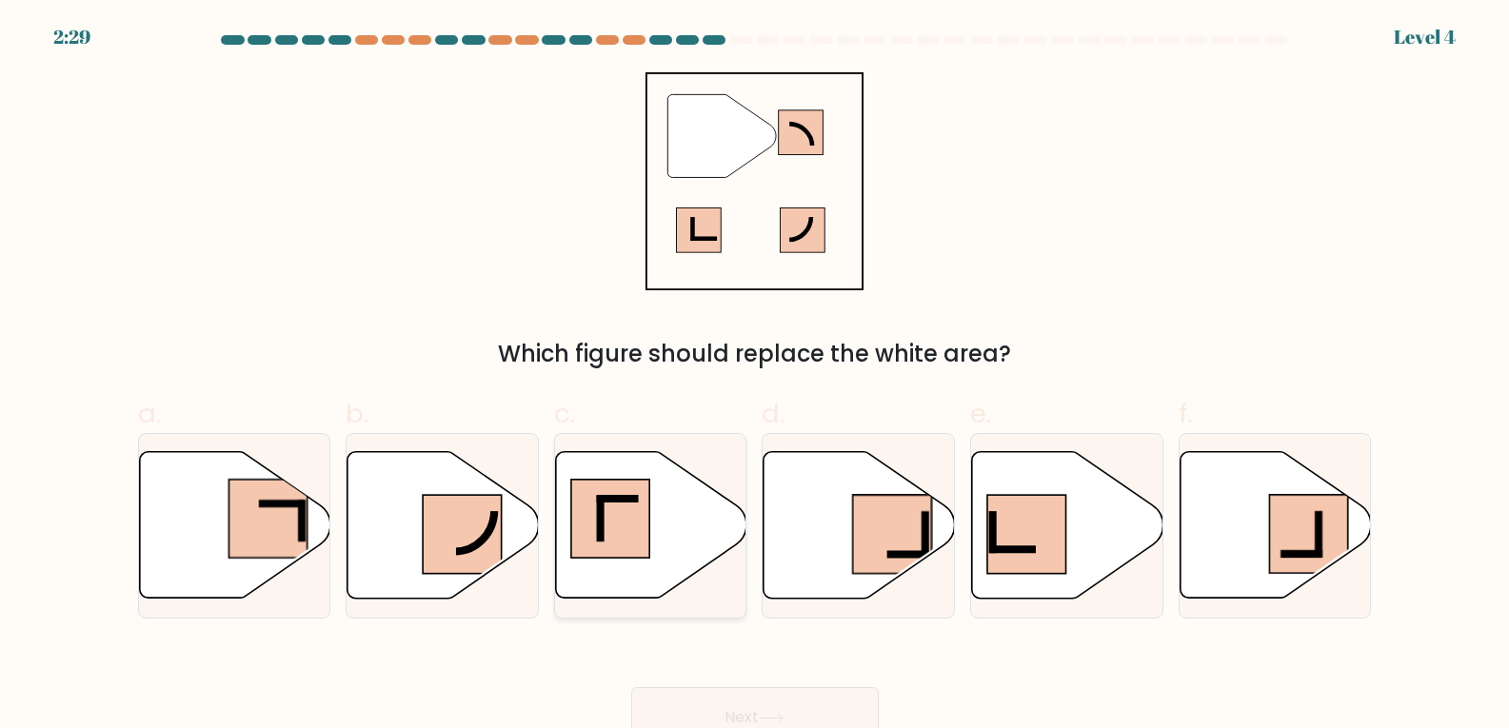
click at [586, 516] on rect at bounding box center [610, 519] width 79 height 79
click at [755, 377] on input "c." at bounding box center [755, 371] width 1 height 12
radio input "true"
click at [701, 707] on button "Next" at bounding box center [755, 717] width 248 height 61
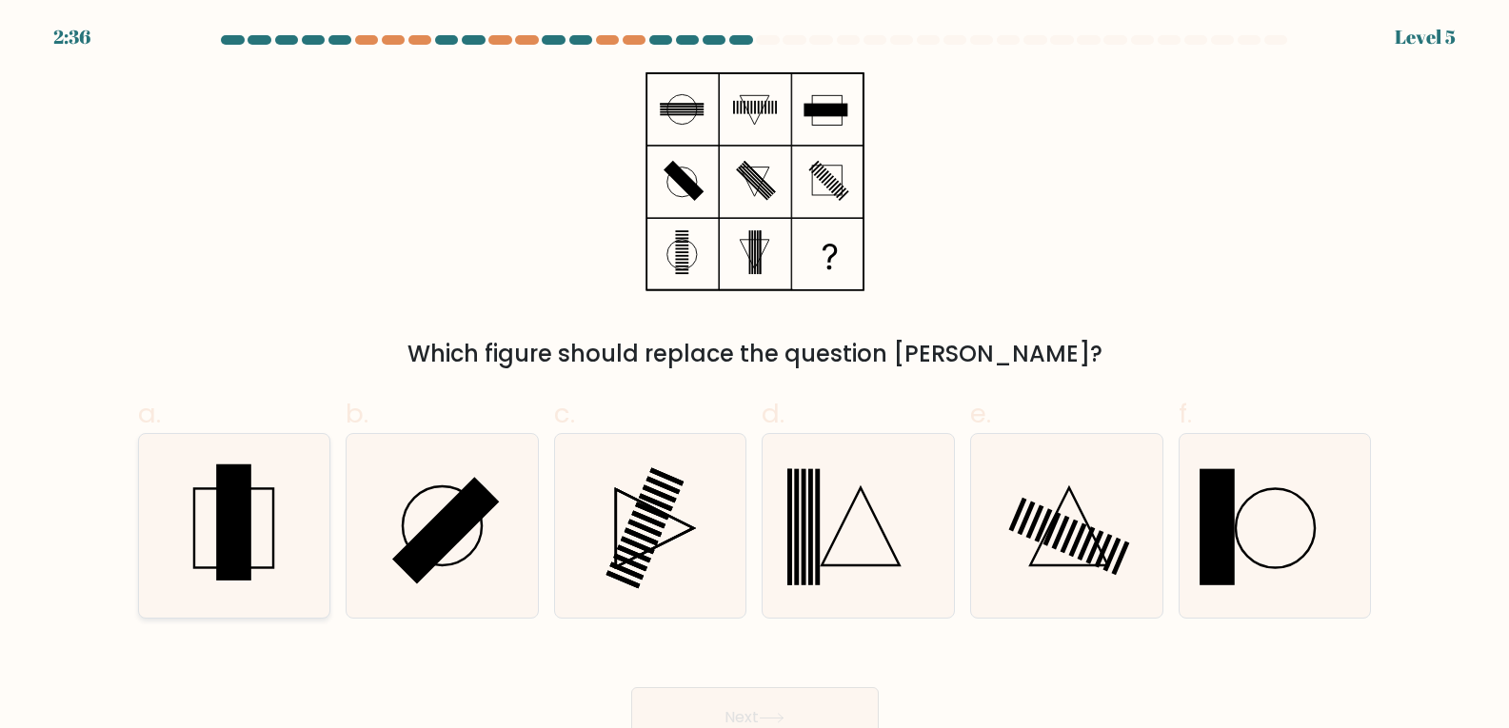
click at [280, 534] on icon at bounding box center [234, 526] width 184 height 184
click at [755, 377] on input "a." at bounding box center [755, 371] width 1 height 12
radio input "true"
click at [815, 704] on button "Next" at bounding box center [755, 717] width 248 height 61
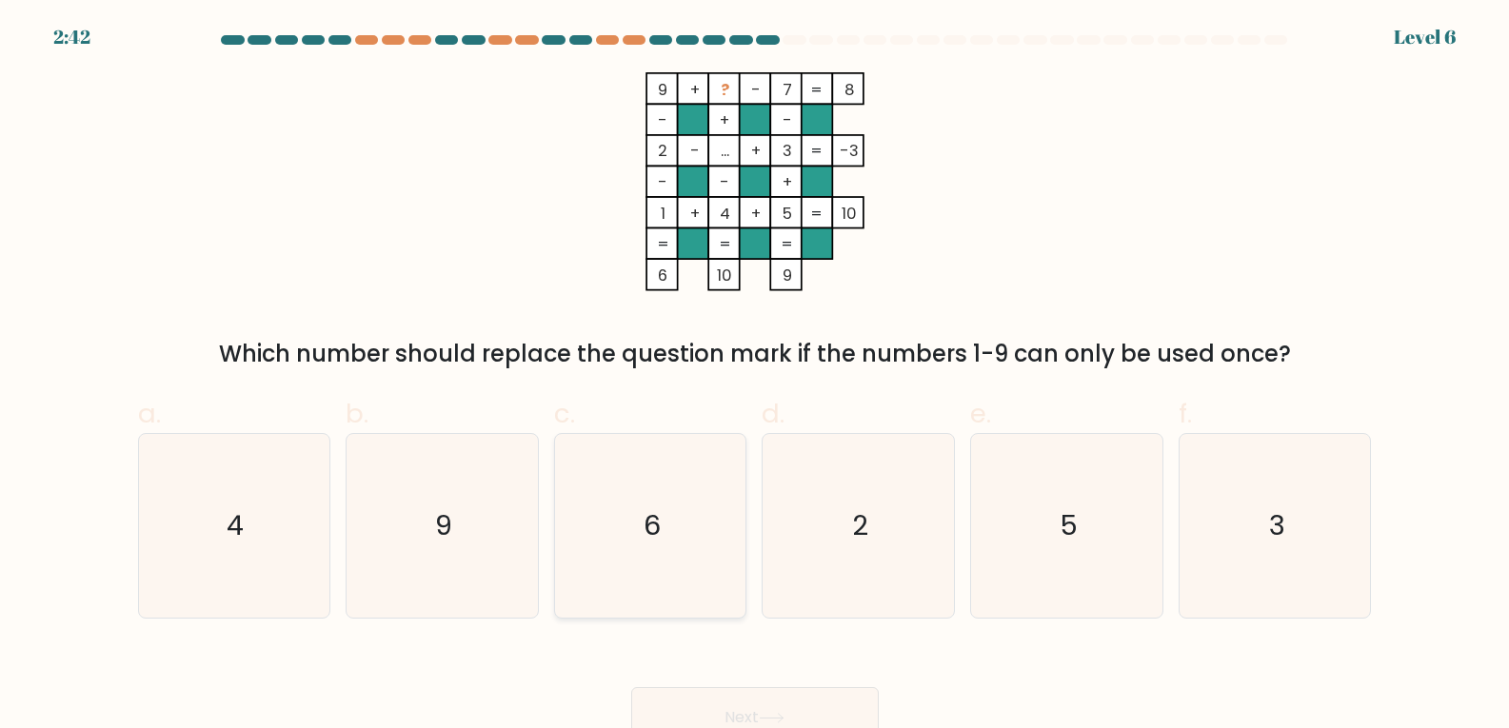
click at [672, 517] on icon "6" at bounding box center [651, 526] width 184 height 184
click at [755, 377] on input "c. 6" at bounding box center [755, 371] width 1 height 12
radio input "true"
click at [756, 708] on button "Next" at bounding box center [755, 717] width 248 height 61
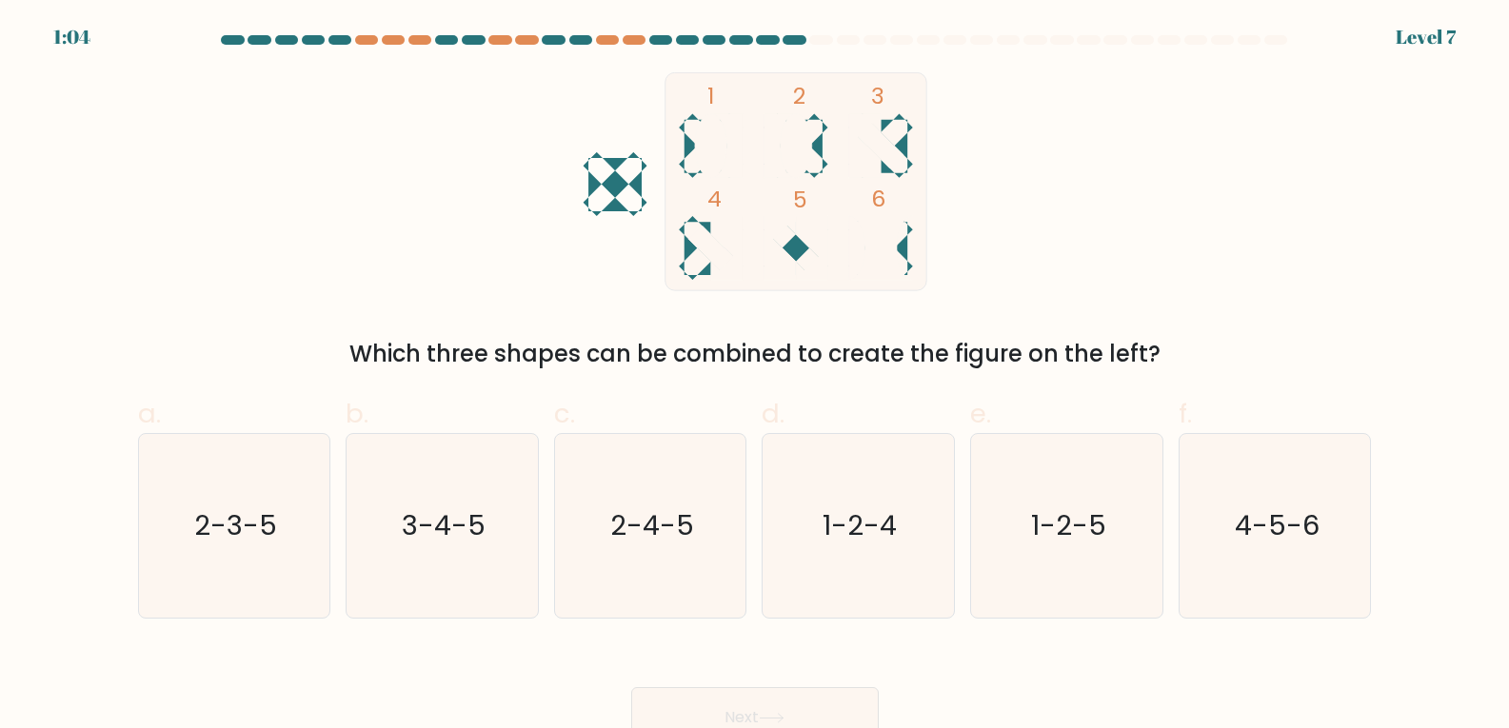
drag, startPoint x: 454, startPoint y: 525, endPoint x: 763, endPoint y: 716, distance: 363.3
click at [485, 554] on icon "3-4-5" at bounding box center [442, 526] width 184 height 184
click at [756, 706] on button "Next" at bounding box center [755, 717] width 248 height 61
drag, startPoint x: 438, startPoint y: 571, endPoint x: 436, endPoint y: 560, distance: 11.6
click at [436, 560] on icon "3-4-5" at bounding box center [442, 526] width 184 height 184
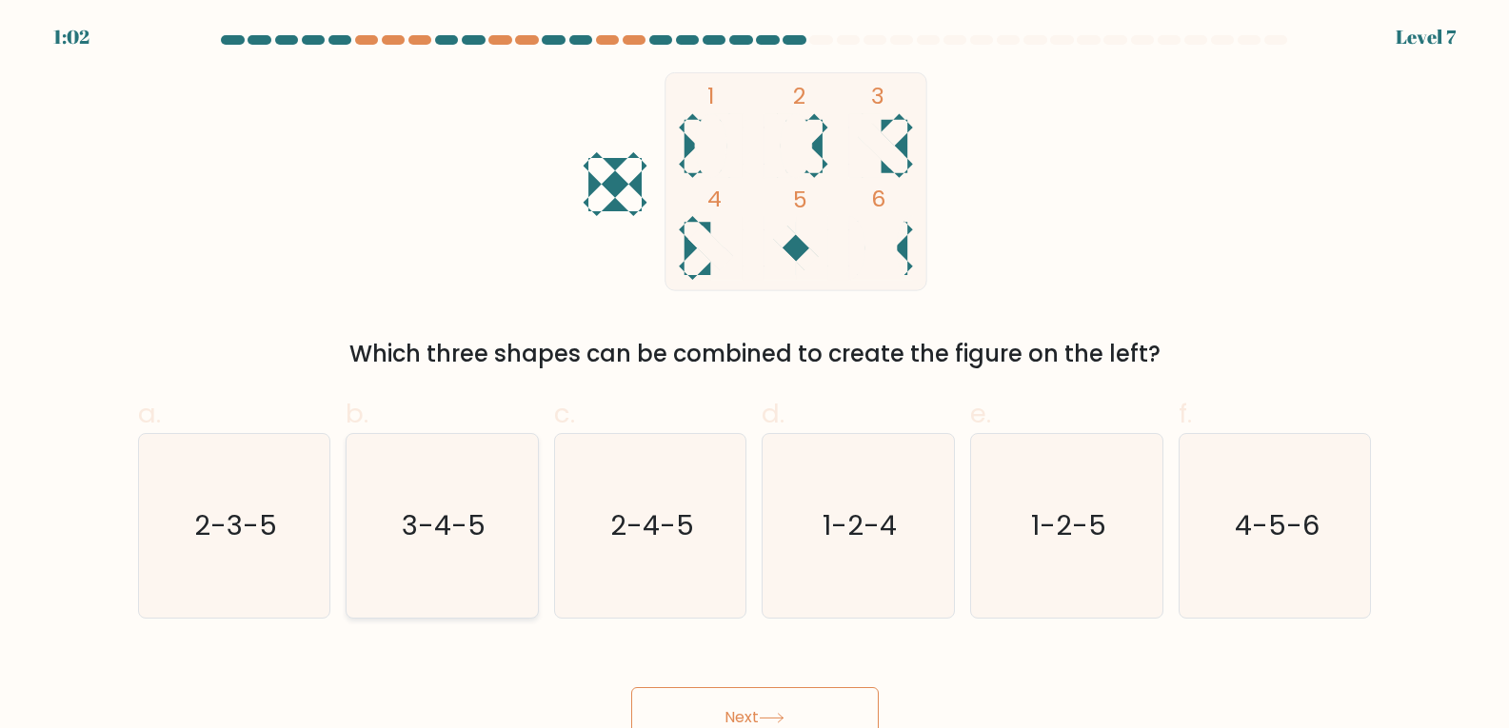
click at [755, 377] on input "b. 3-4-5" at bounding box center [755, 371] width 1 height 12
radio input "true"
click at [730, 707] on button "Next" at bounding box center [755, 717] width 248 height 61
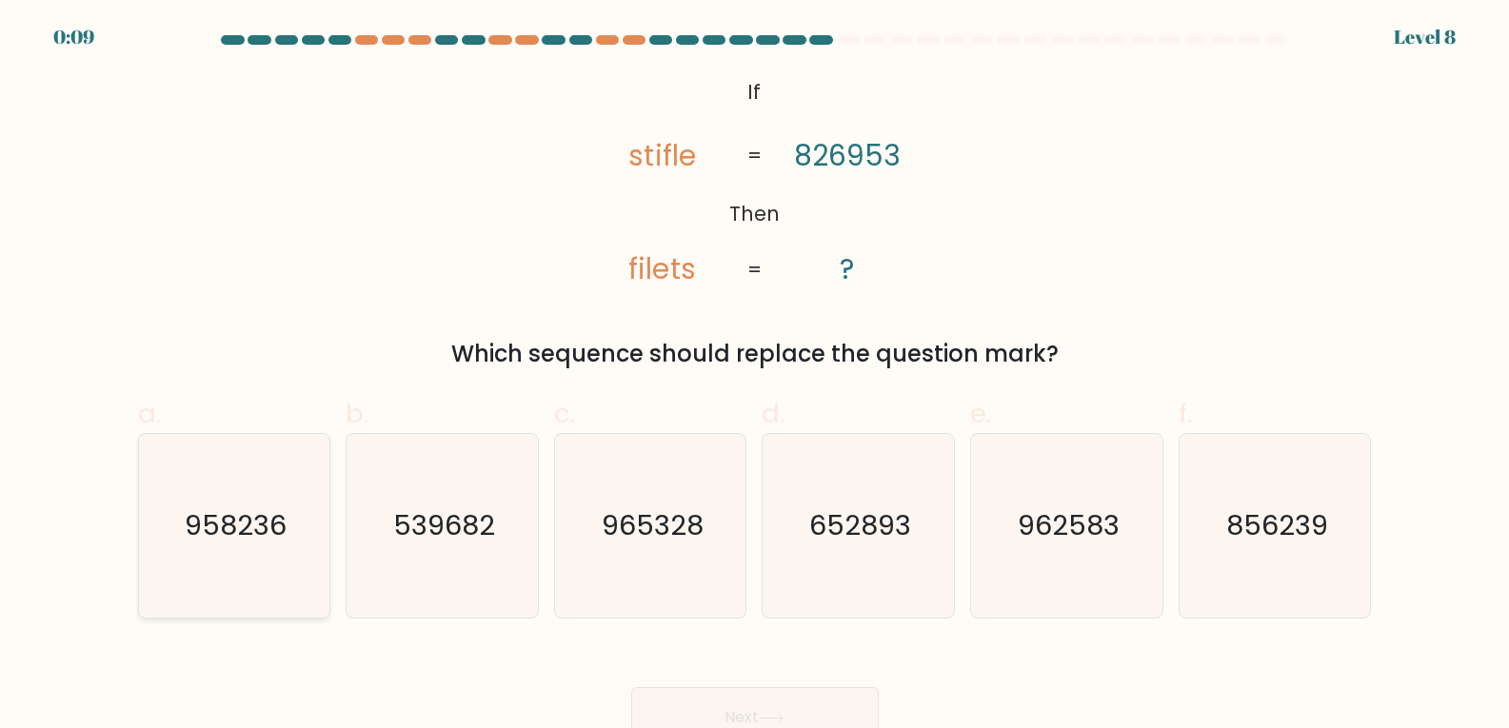
click at [260, 526] on text "958236" at bounding box center [236, 525] width 102 height 38
click at [755, 377] on input "a. 958236" at bounding box center [755, 371] width 1 height 12
radio input "true"
click at [727, 711] on button "Next" at bounding box center [755, 717] width 248 height 61
click at [726, 711] on button "Next" at bounding box center [755, 717] width 248 height 61
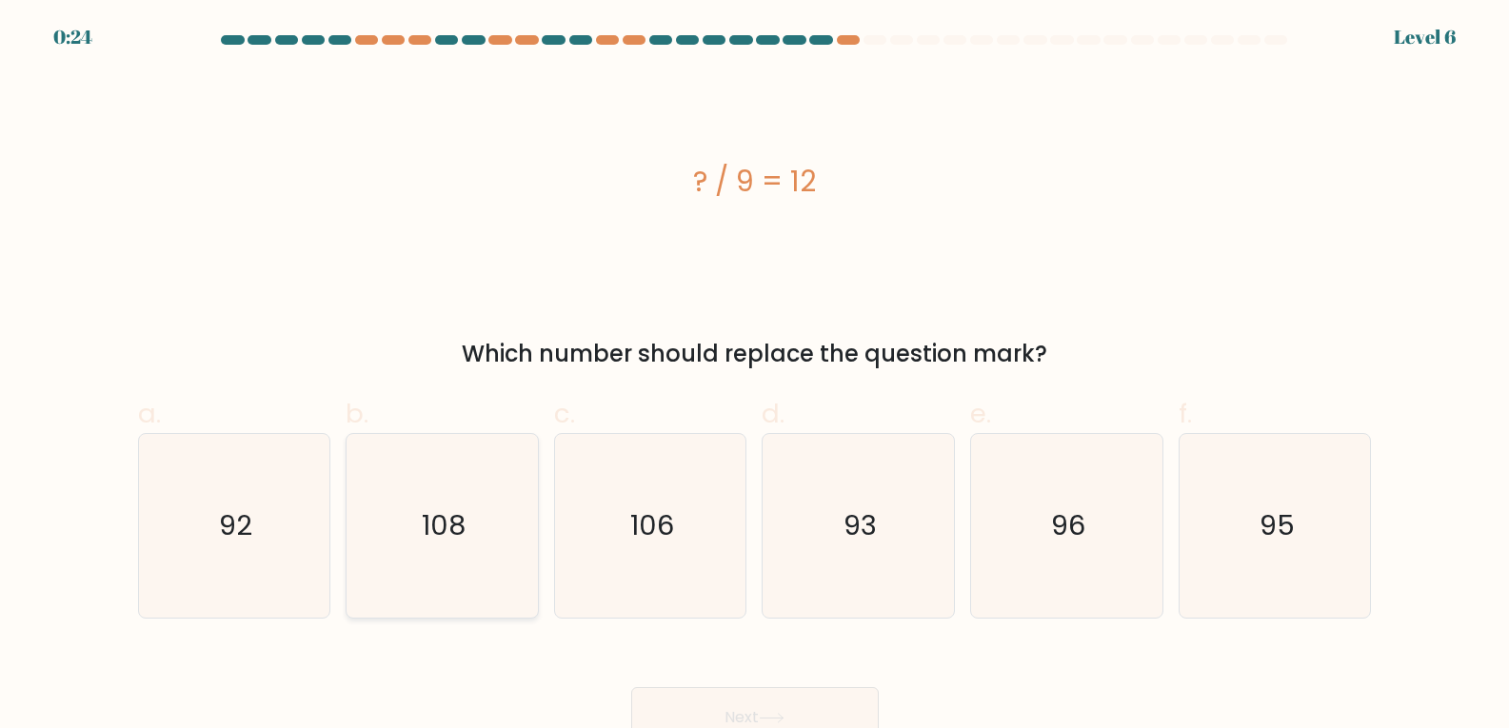
drag, startPoint x: 487, startPoint y: 512, endPoint x: 487, endPoint y: 527, distance: 15.2
click at [487, 513] on icon "108" at bounding box center [442, 526] width 184 height 184
click at [755, 377] on input "b. 108" at bounding box center [755, 371] width 1 height 12
radio input "true"
click at [739, 710] on button "Next" at bounding box center [755, 717] width 248 height 61
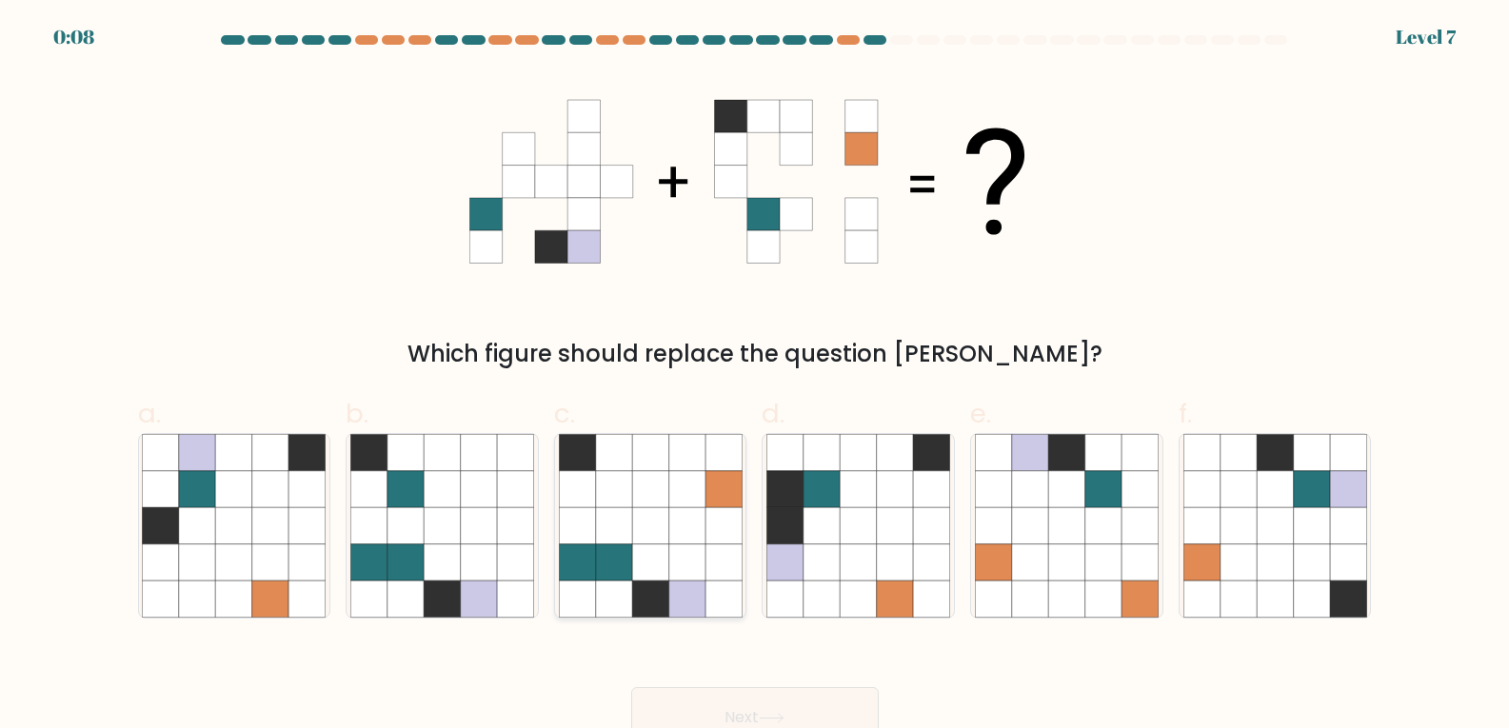
drag, startPoint x: 700, startPoint y: 501, endPoint x: 697, endPoint y: 527, distance: 26.8
click at [699, 508] on icon at bounding box center [651, 526] width 184 height 184
click at [755, 377] on input "c." at bounding box center [755, 371] width 1 height 12
radio input "true"
click at [734, 715] on button "Next" at bounding box center [755, 717] width 248 height 61
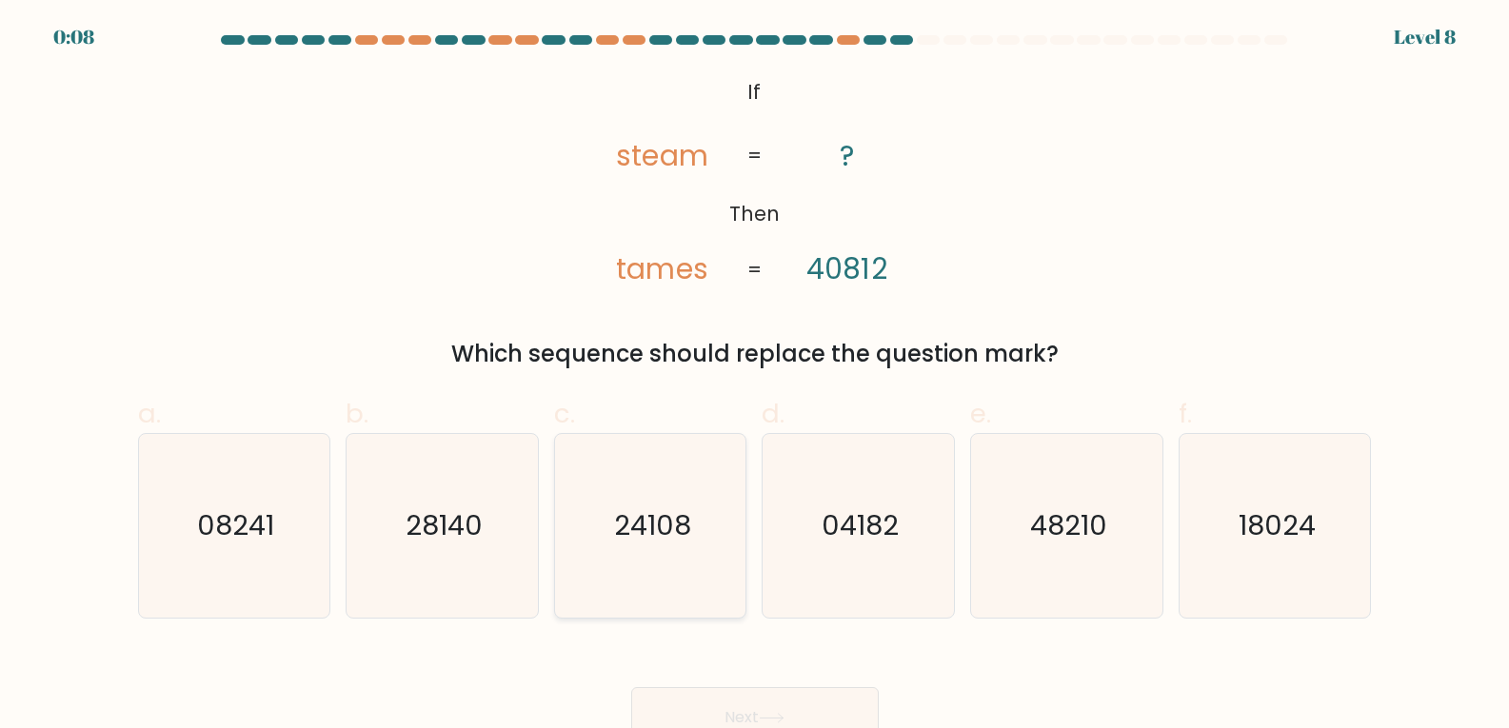
drag, startPoint x: 650, startPoint y: 532, endPoint x: 666, endPoint y: 585, distance: 55.7
click at [650, 538] on text "24108" at bounding box center [652, 525] width 77 height 38
click at [755, 377] on input "c. 24108" at bounding box center [755, 371] width 1 height 12
radio input "true"
click at [737, 713] on button "Next" at bounding box center [755, 717] width 248 height 61
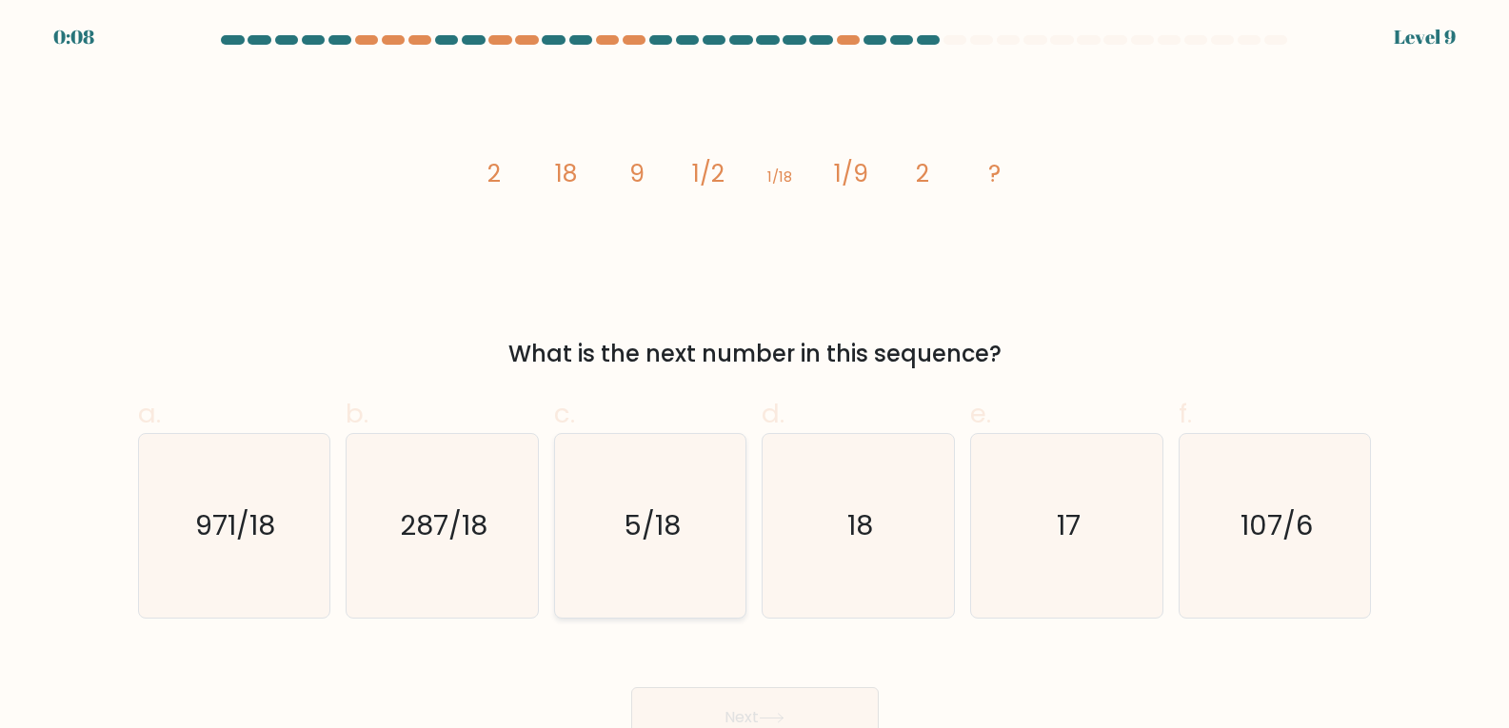
click at [726, 525] on icon "5/18" at bounding box center [651, 526] width 184 height 184
click at [755, 377] on input "c. 5/18" at bounding box center [755, 371] width 1 height 12
radio input "true"
click at [776, 716] on icon at bounding box center [772, 718] width 26 height 10
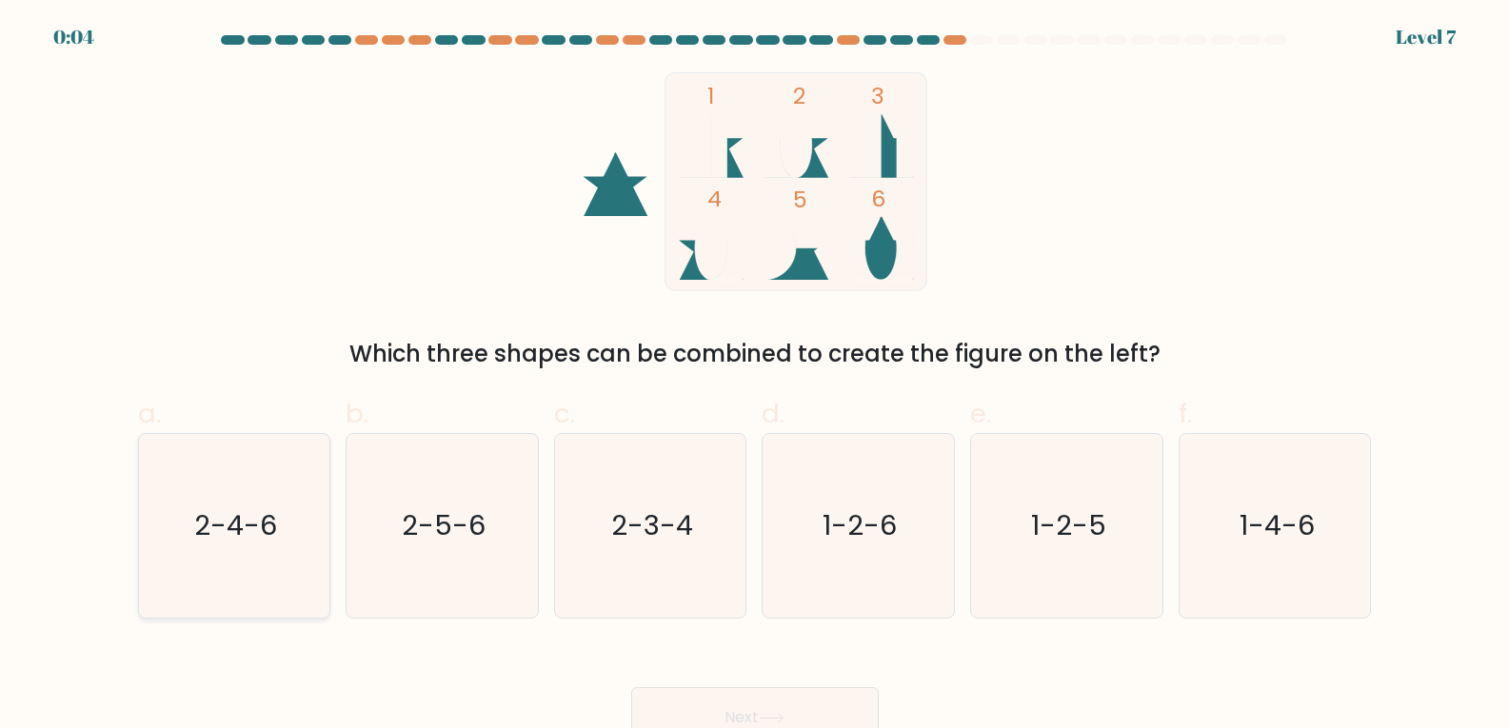
click at [208, 532] on text "2-4-6" at bounding box center [235, 525] width 83 height 38
click at [755, 377] on input "a. 2-4-6" at bounding box center [755, 371] width 1 height 12
radio input "true"
click at [760, 712] on button "Next" at bounding box center [755, 717] width 248 height 61
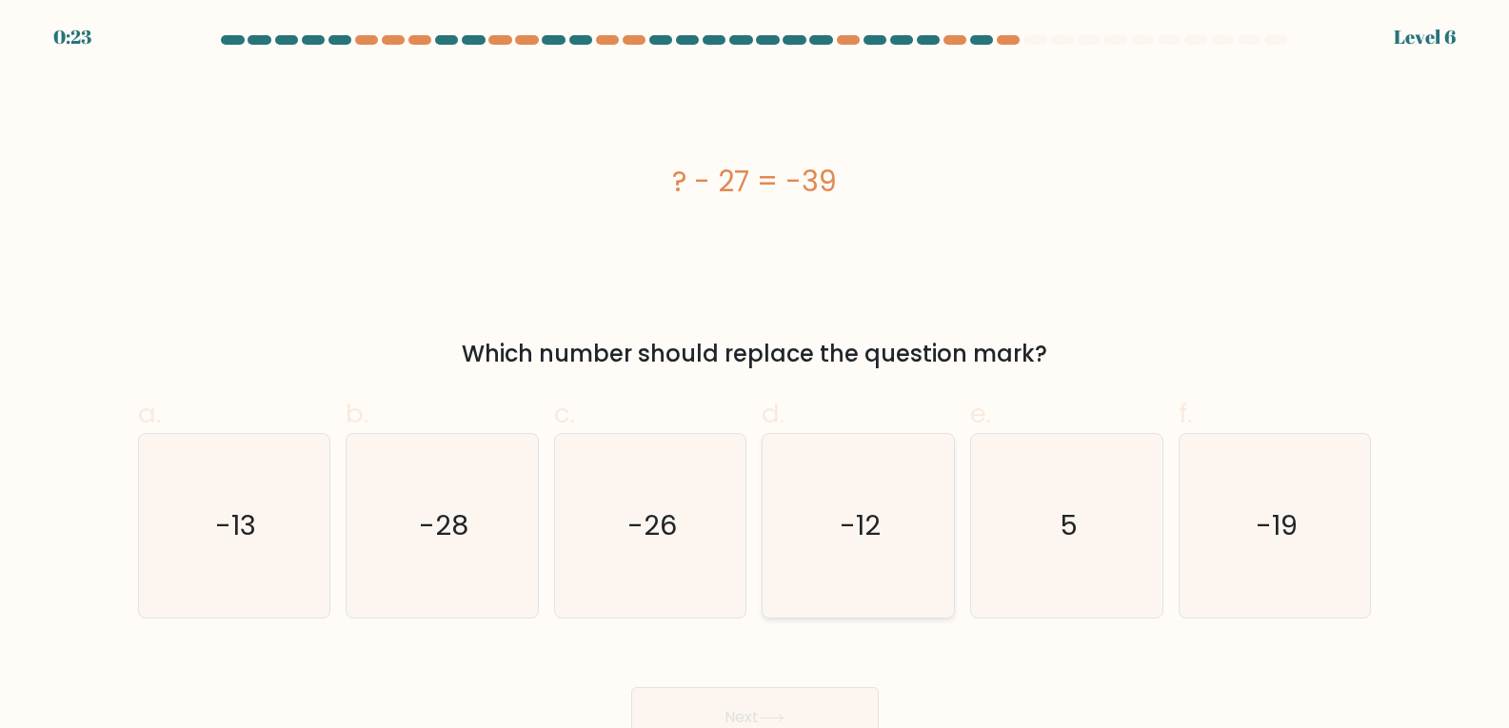
click at [813, 497] on icon "-12" at bounding box center [858, 526] width 184 height 184
click at [756, 377] on input "d. -12" at bounding box center [755, 371] width 1 height 12
radio input "true"
drag, startPoint x: 730, startPoint y: 721, endPoint x: 732, endPoint y: 711, distance: 9.7
click at [731, 721] on button "Next" at bounding box center [755, 717] width 248 height 61
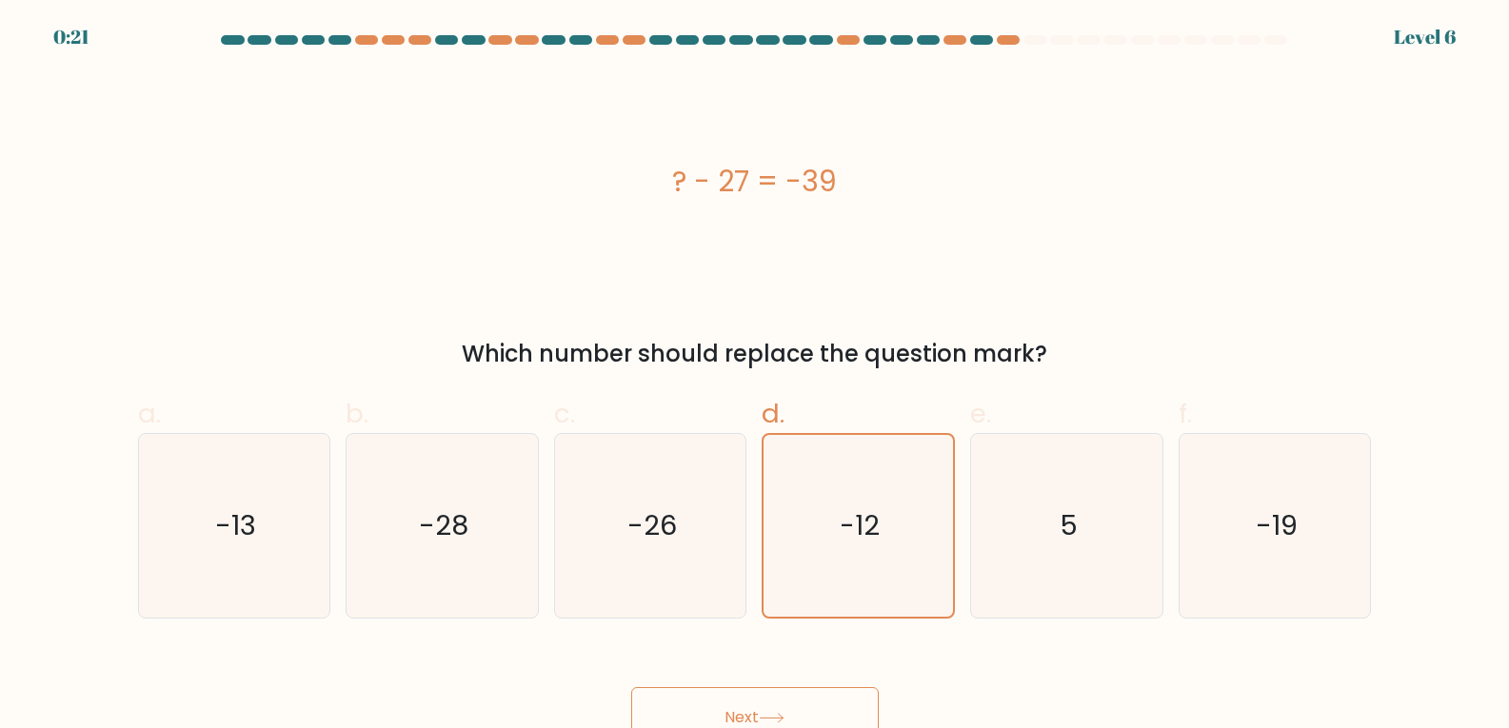
click at [732, 713] on button "Next" at bounding box center [755, 717] width 248 height 61
click at [732, 712] on button "Next" at bounding box center [755, 717] width 248 height 61
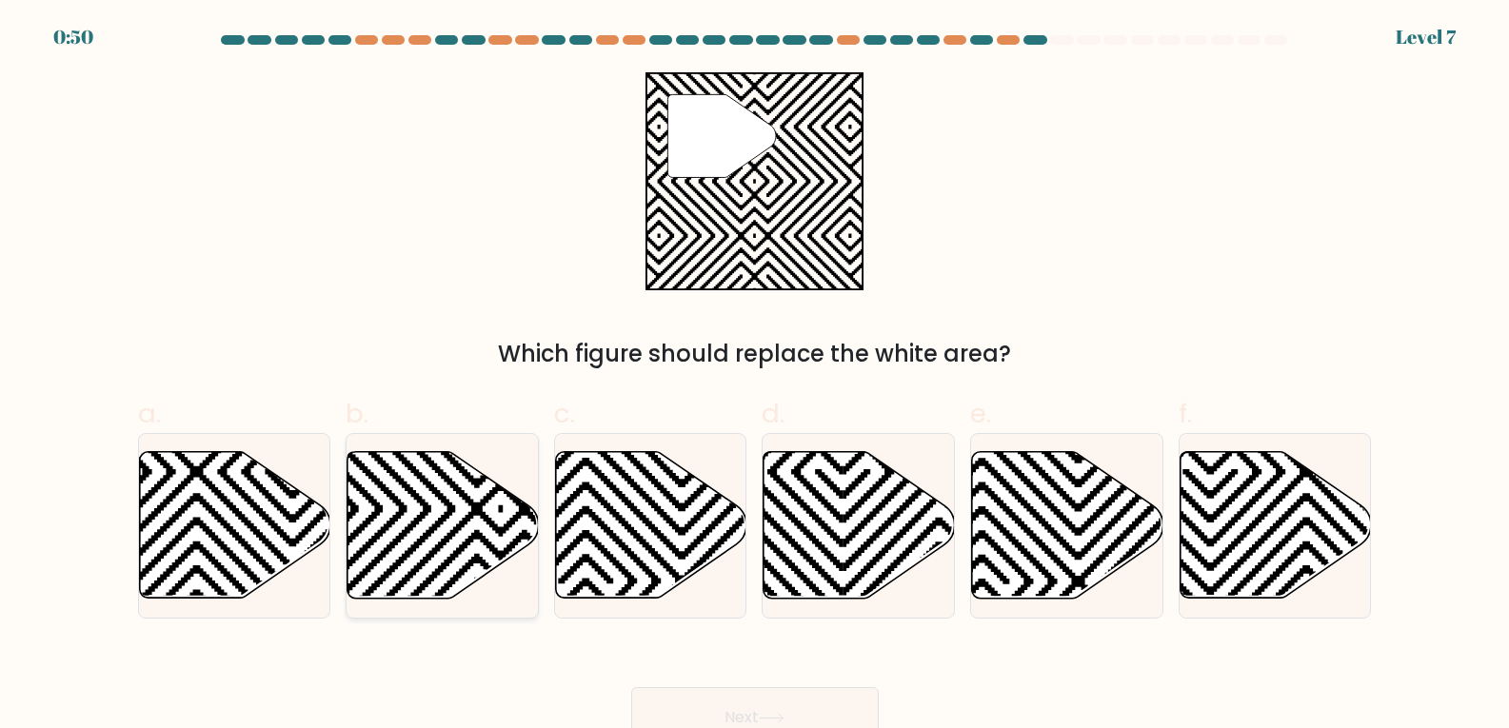
click at [486, 534] on icon at bounding box center [442, 525] width 191 height 147
click at [755, 377] on input "b." at bounding box center [755, 371] width 1 height 12
radio input "true"
click at [732, 708] on button "Next" at bounding box center [755, 717] width 248 height 61
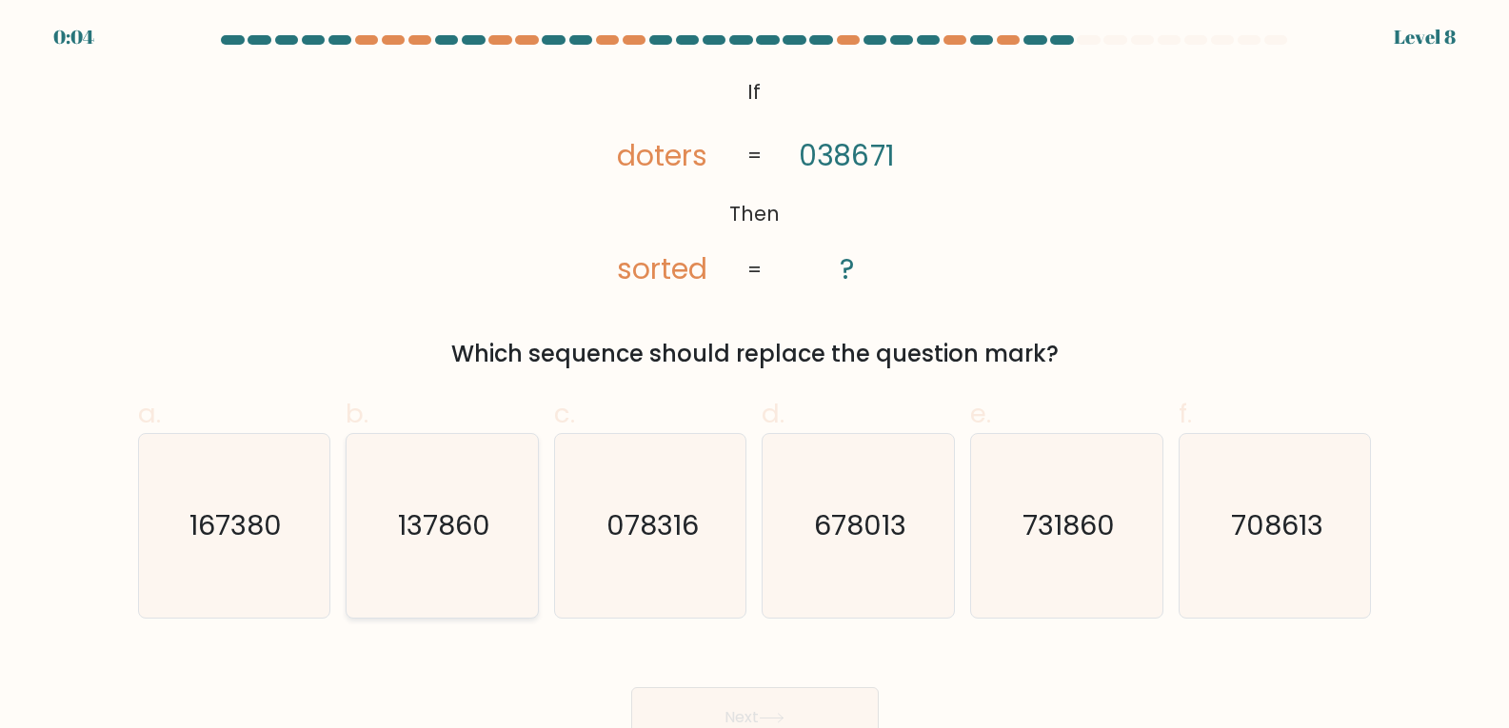
drag, startPoint x: 425, startPoint y: 543, endPoint x: 457, endPoint y: 555, distance: 34.7
click at [426, 543] on text "137860" at bounding box center [444, 525] width 92 height 38
click at [755, 377] on input "b. 137860" at bounding box center [755, 371] width 1 height 12
radio input "true"
click at [743, 710] on button "Next" at bounding box center [755, 717] width 248 height 61
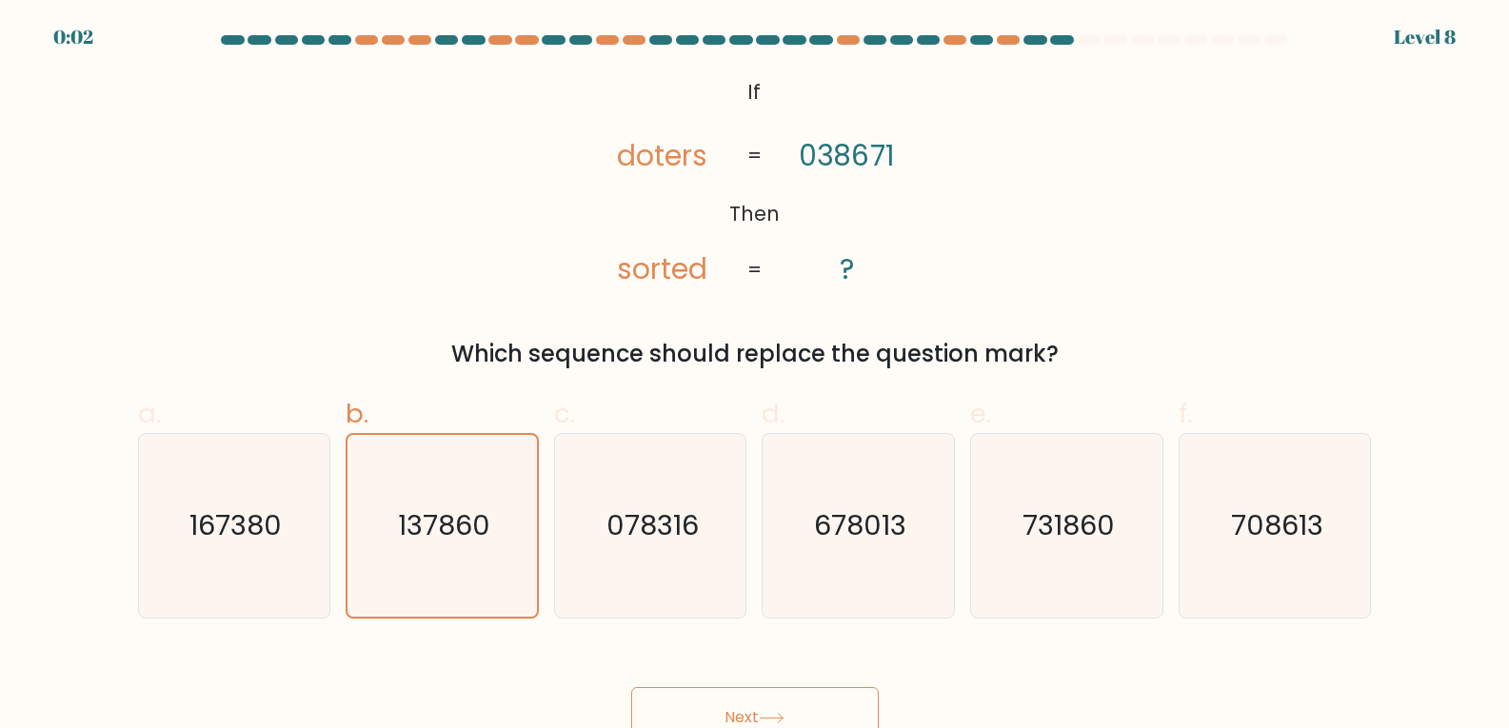
click at [743, 710] on button "Next" at bounding box center [755, 717] width 248 height 61
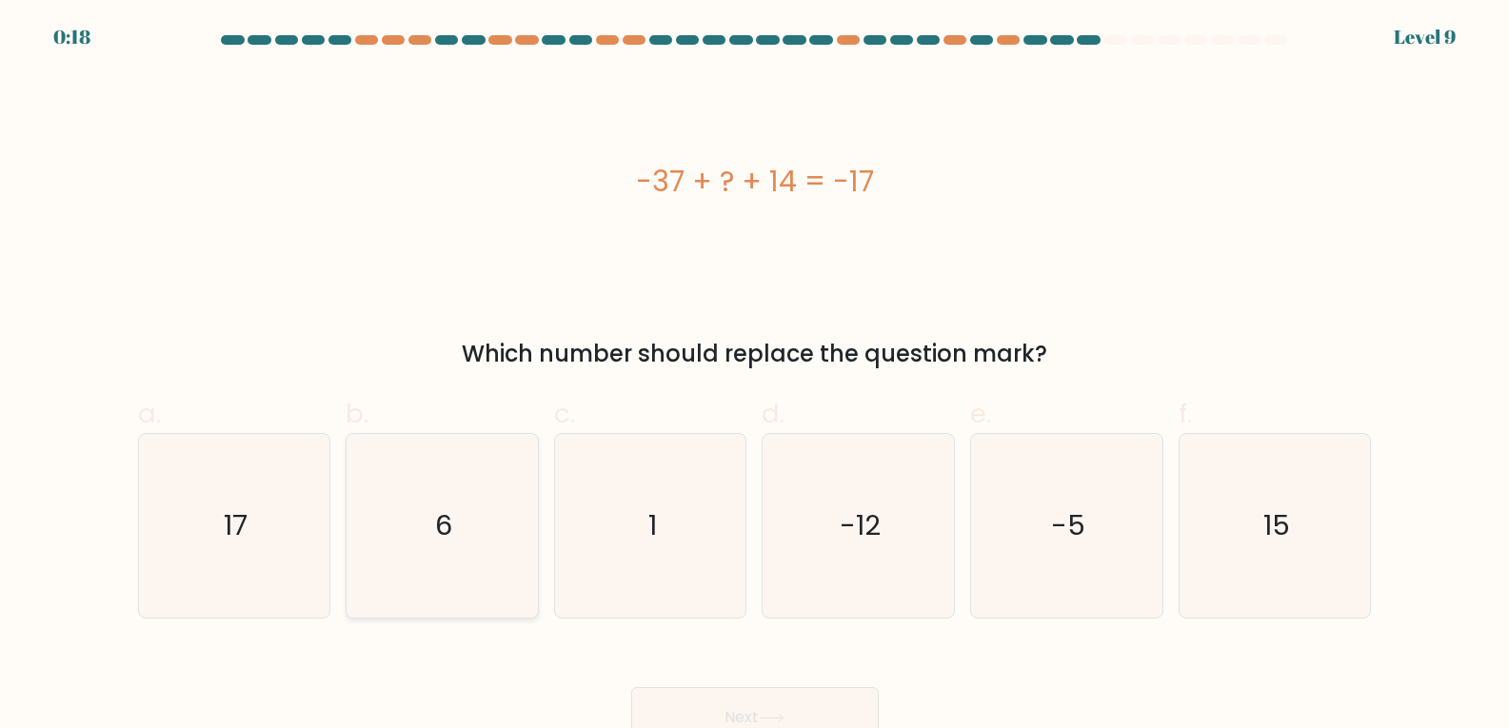
click at [461, 543] on icon "6" at bounding box center [442, 526] width 184 height 184
click at [755, 377] on input "b. 6" at bounding box center [755, 371] width 1 height 12
radio input "true"
click at [732, 718] on button "Next" at bounding box center [755, 717] width 248 height 61
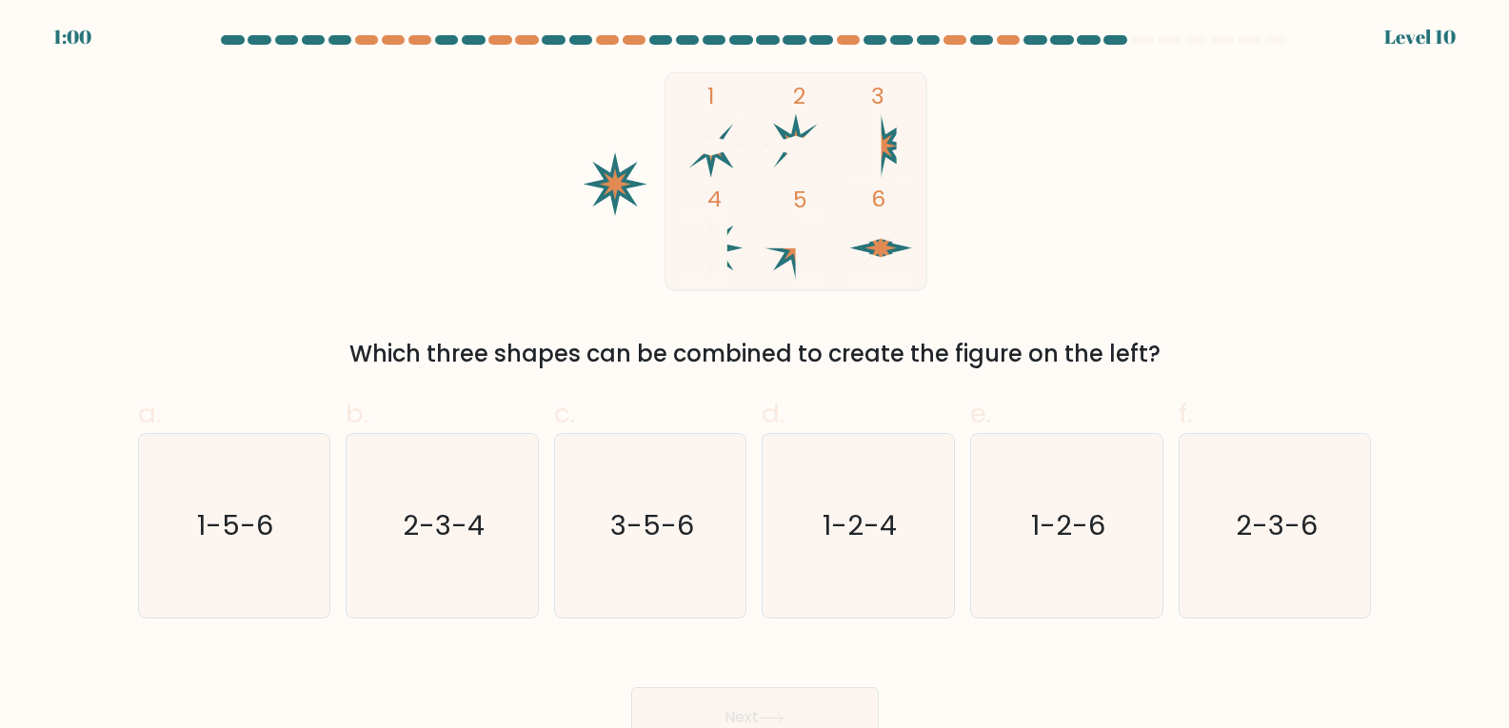
click at [729, 709] on button "Next" at bounding box center [755, 717] width 248 height 61
drag, startPoint x: 1053, startPoint y: 532, endPoint x: 1029, endPoint y: 575, distance: 49.0
click at [1051, 540] on text "1-2-6" at bounding box center [1068, 525] width 74 height 38
click at [756, 377] on input "e. 1-2-6" at bounding box center [755, 371] width 1 height 12
radio input "true"
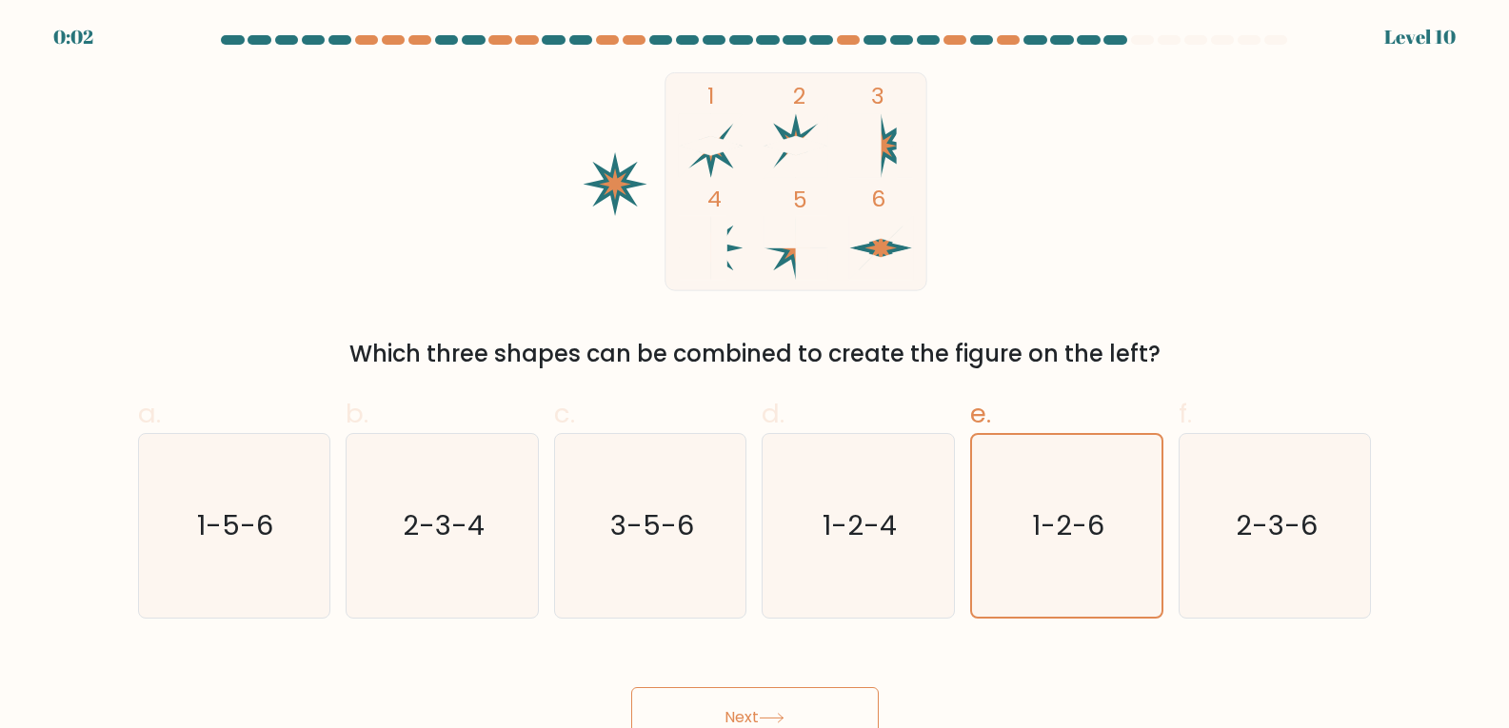
click at [773, 707] on button "Next" at bounding box center [755, 717] width 248 height 61
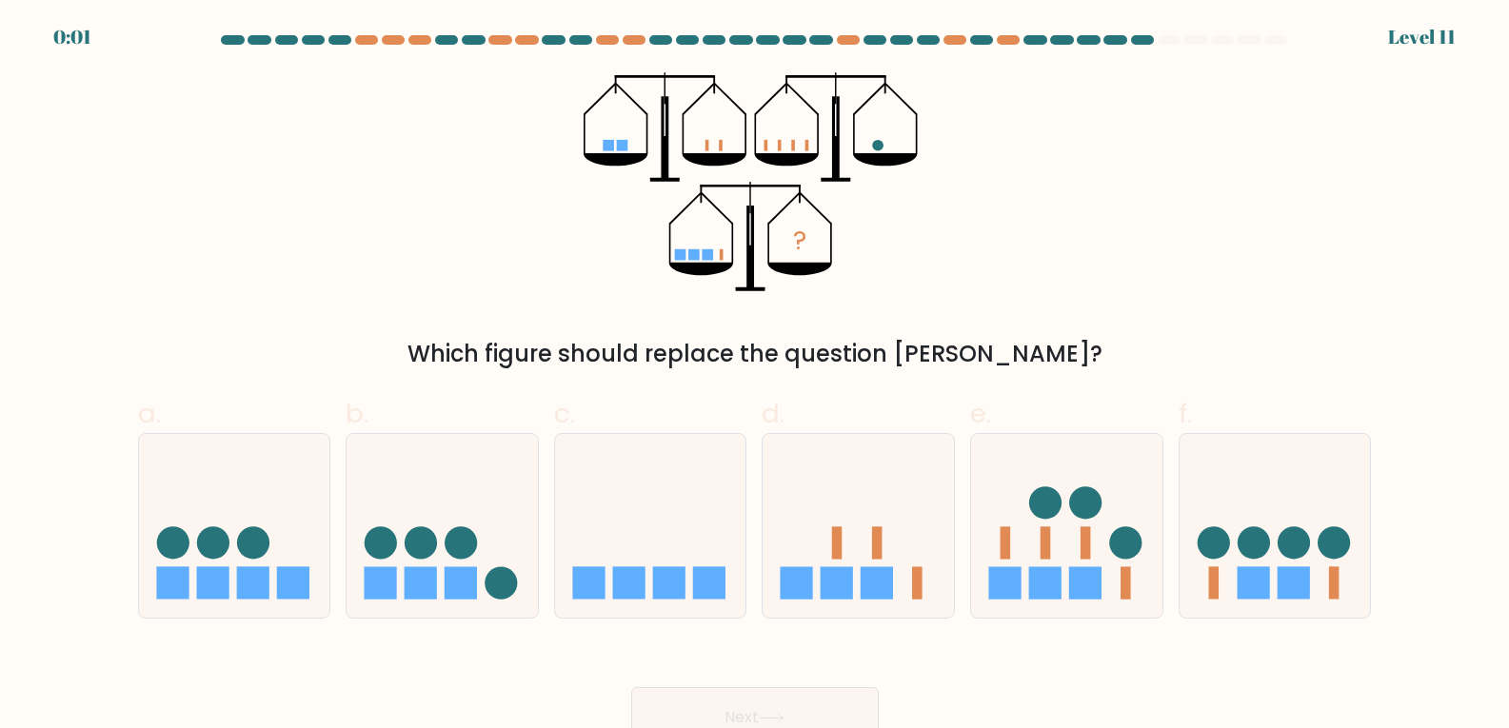
click at [714, 718] on button "Next" at bounding box center [755, 717] width 248 height 61
click at [875, 551] on rect at bounding box center [878, 543] width 10 height 32
click at [756, 377] on input "d." at bounding box center [755, 371] width 1 height 12
radio input "true"
click at [751, 715] on button "Next" at bounding box center [755, 717] width 248 height 61
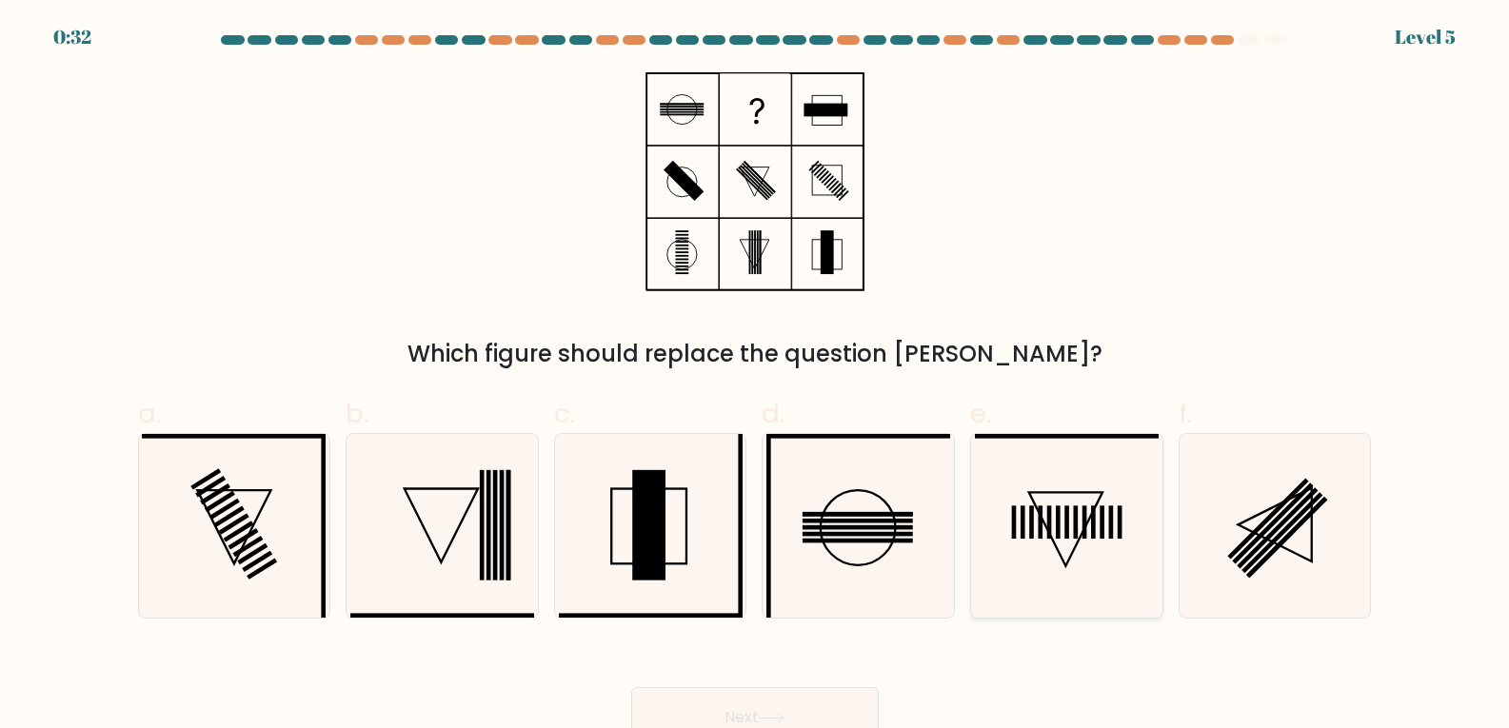
click at [1050, 515] on rect at bounding box center [1049, 522] width 5 height 33
click at [756, 377] on input "e." at bounding box center [755, 371] width 1 height 12
radio input "true"
click at [768, 716] on icon at bounding box center [772, 718] width 26 height 10
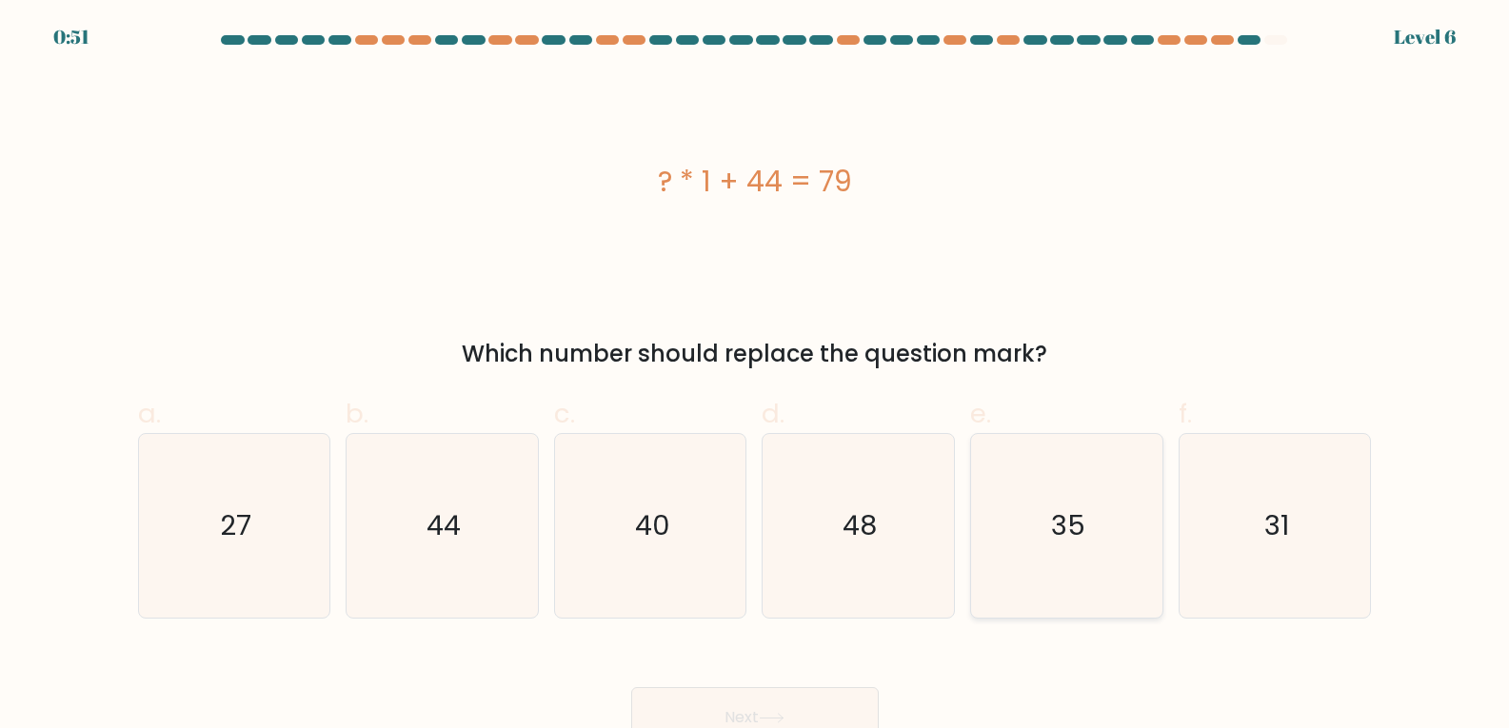
click at [1037, 486] on icon "35" at bounding box center [1067, 526] width 184 height 184
click at [756, 377] on input "e. 35" at bounding box center [755, 371] width 1 height 12
radio input "true"
click at [735, 712] on button "Next" at bounding box center [755, 717] width 248 height 61
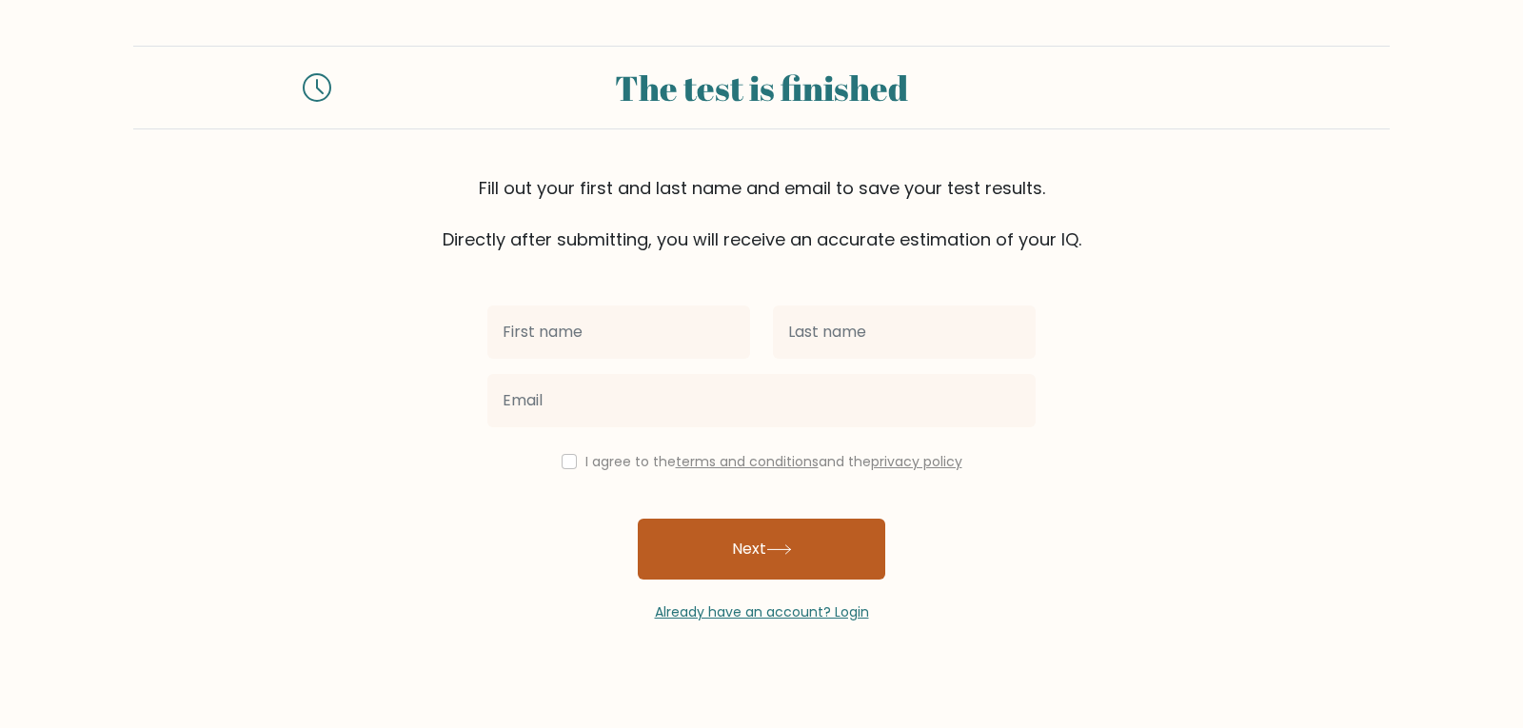
click at [756, 547] on button "Next" at bounding box center [762, 549] width 248 height 61
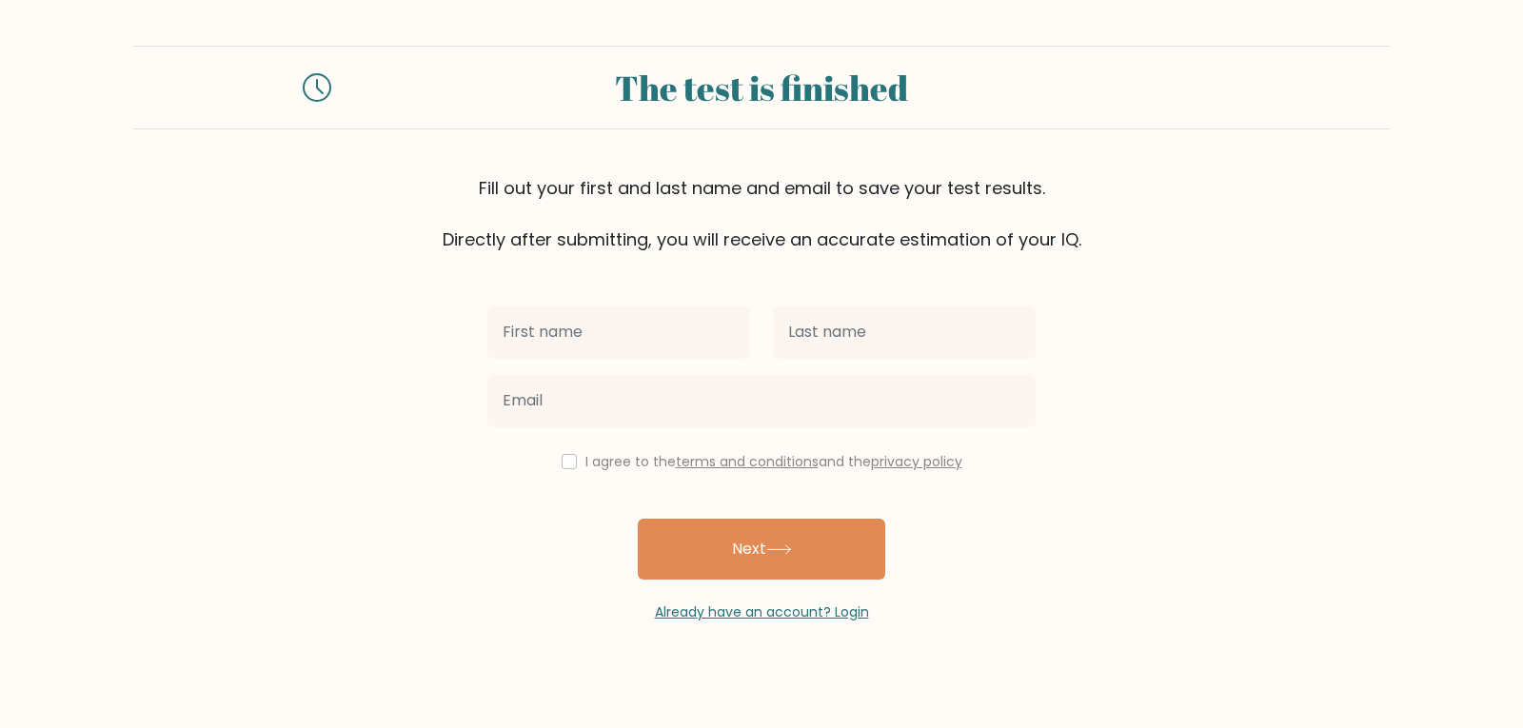
click at [418, 482] on form "The test is finished Fill out your first and last name and email to save your t…" at bounding box center [761, 334] width 1523 height 577
